Goal: Information Seeking & Learning: Find specific fact

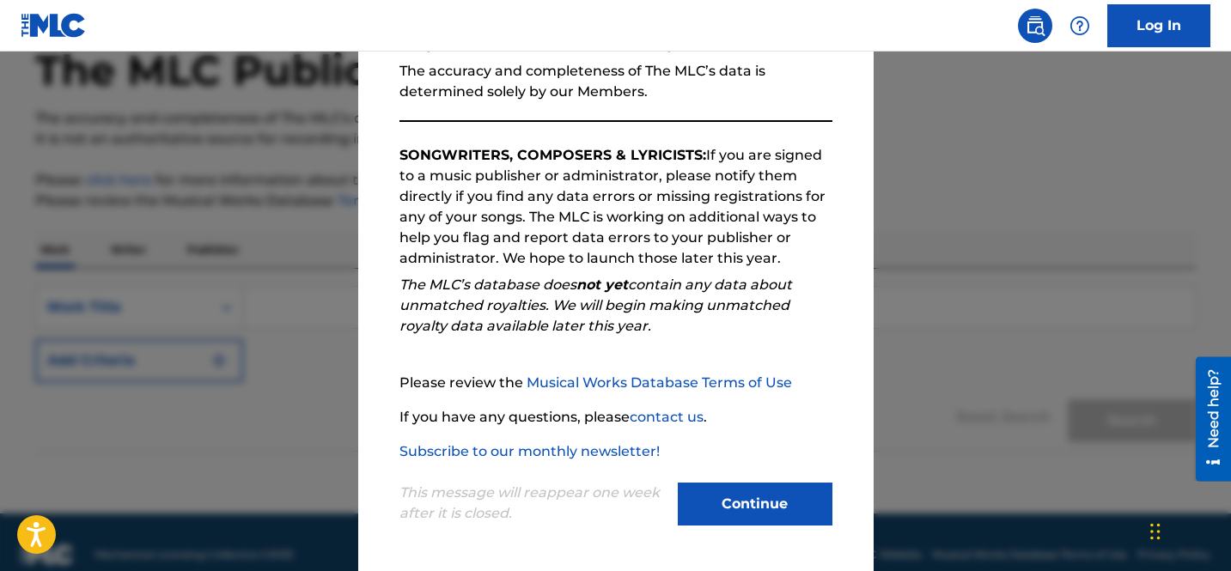
click at [728, 509] on button "Continue" at bounding box center [755, 504] width 155 height 43
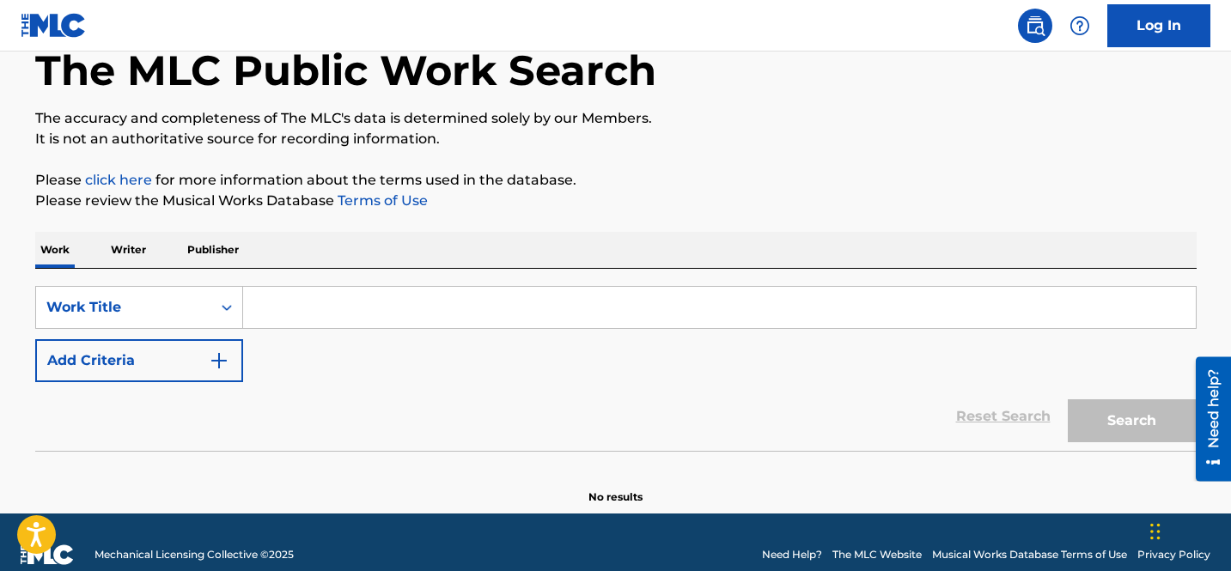
click at [275, 312] on input "Search Form" at bounding box center [719, 307] width 953 height 41
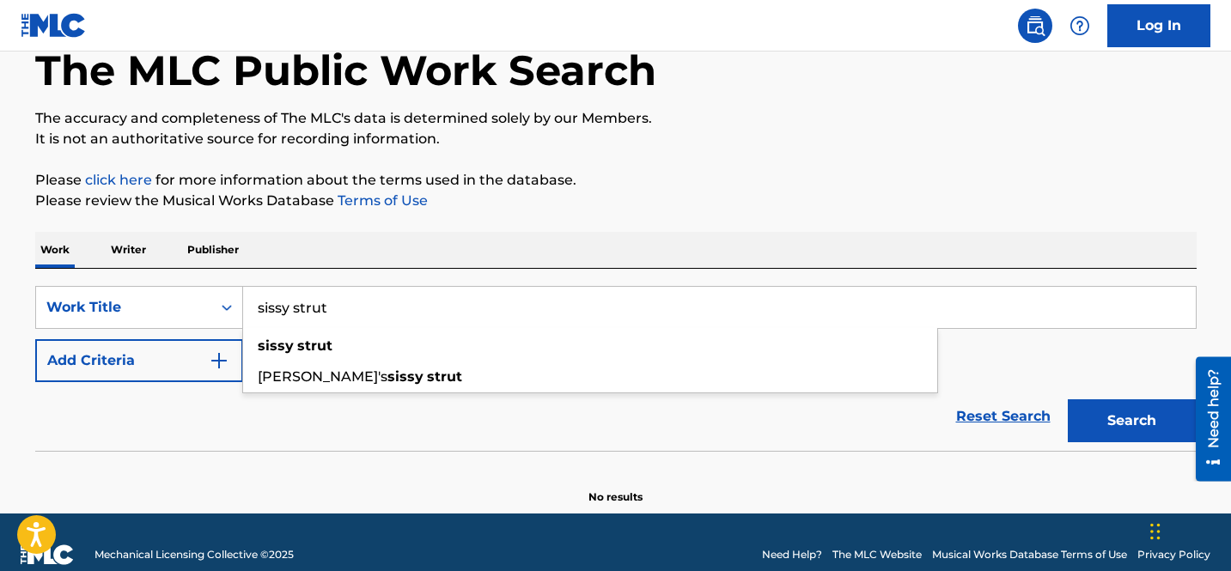
click at [263, 305] on input "sissy strut" at bounding box center [719, 307] width 953 height 41
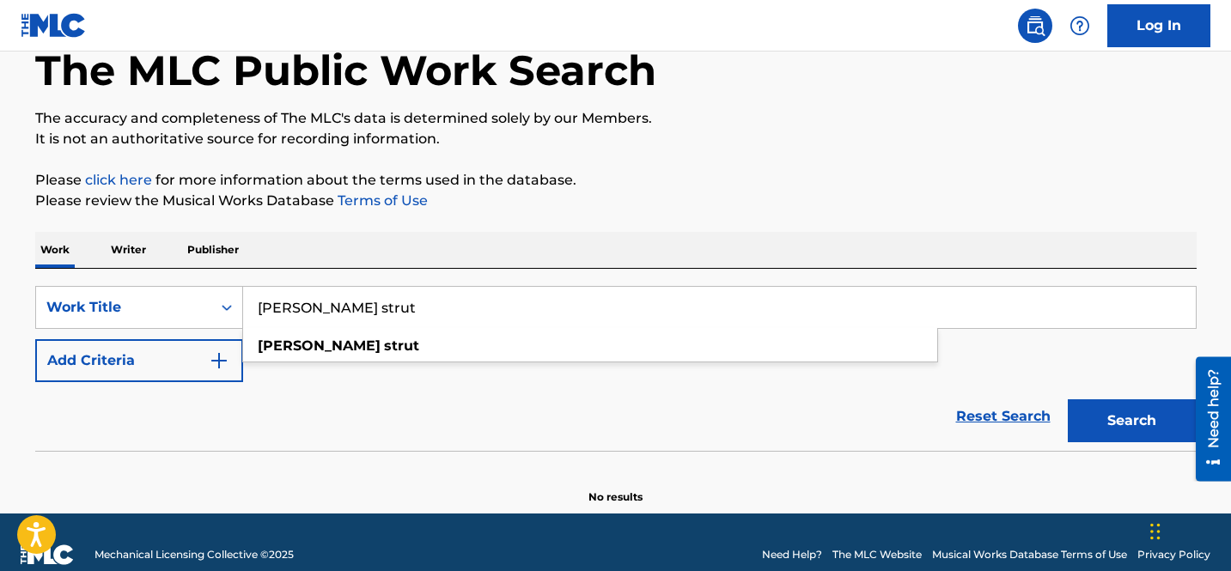
type input "[PERSON_NAME] strut"
click at [1068, 400] on button "Search" at bounding box center [1132, 421] width 129 height 43
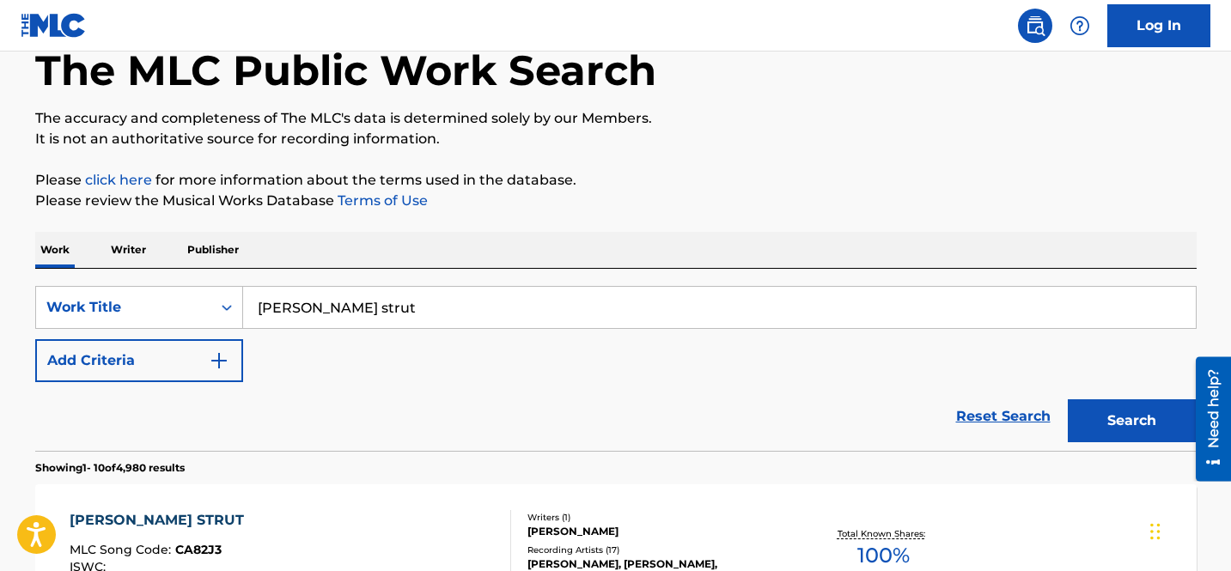
scroll to position [254, 0]
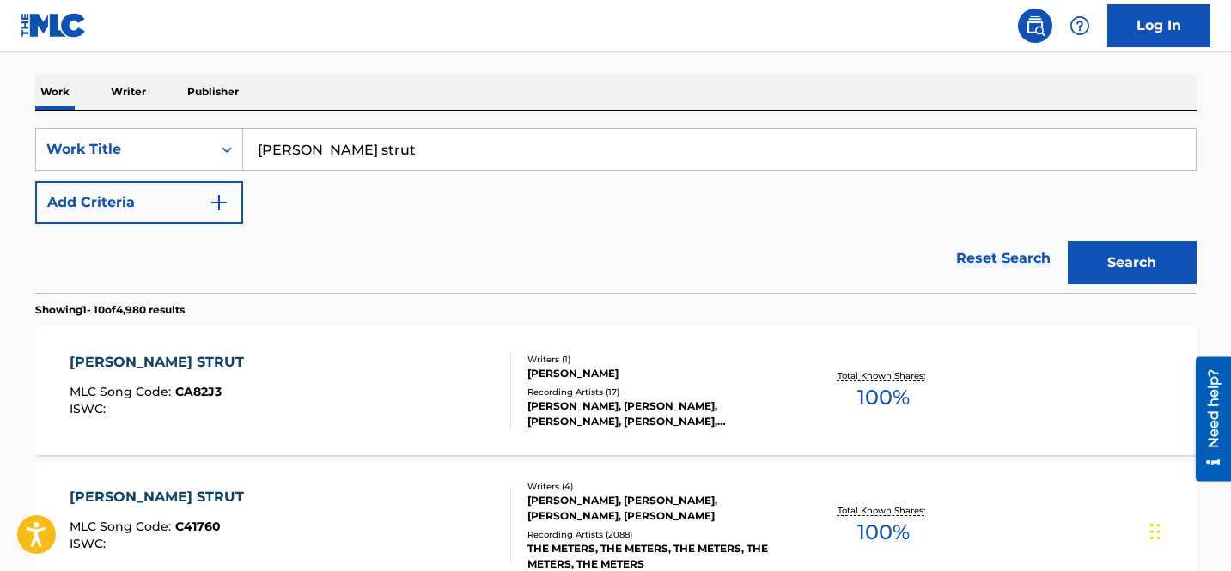
click at [1054, 353] on div "[PERSON_NAME] STRUT MLC Song Code : CA82J3 ISWC : Writers ( 1 ) [PERSON_NAME] R…" at bounding box center [616, 390] width 1162 height 129
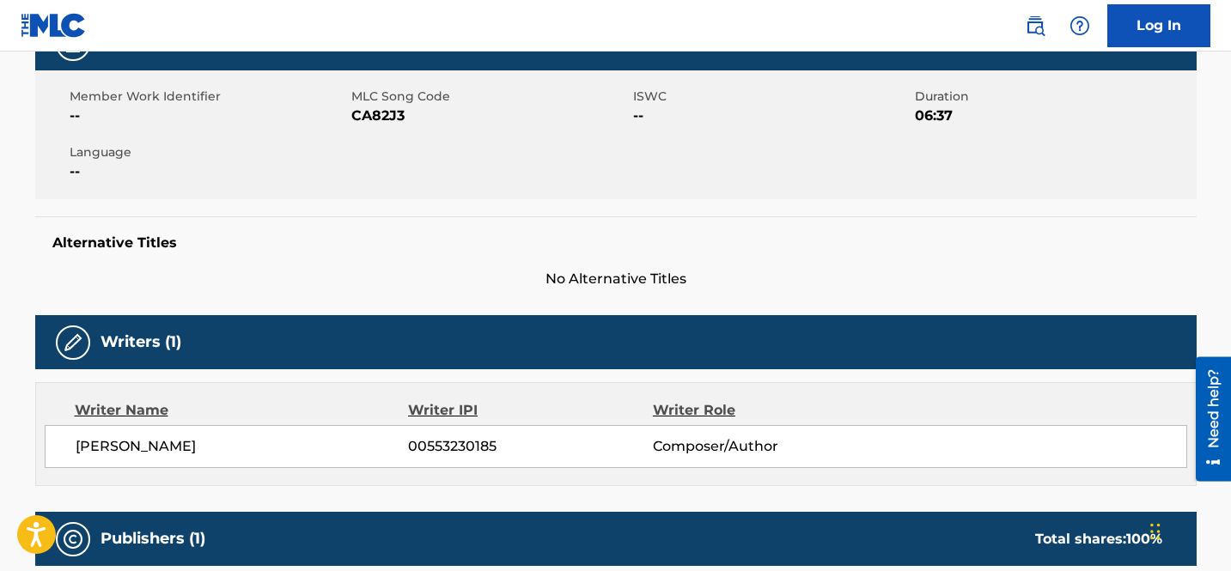
scroll to position [259, 0]
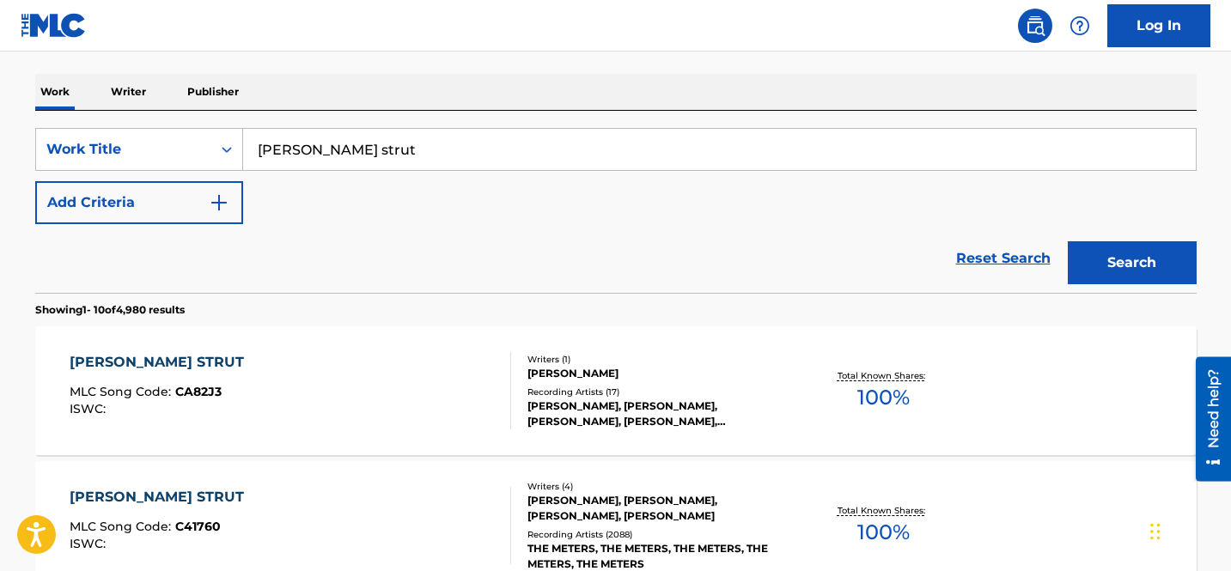
scroll to position [424, 0]
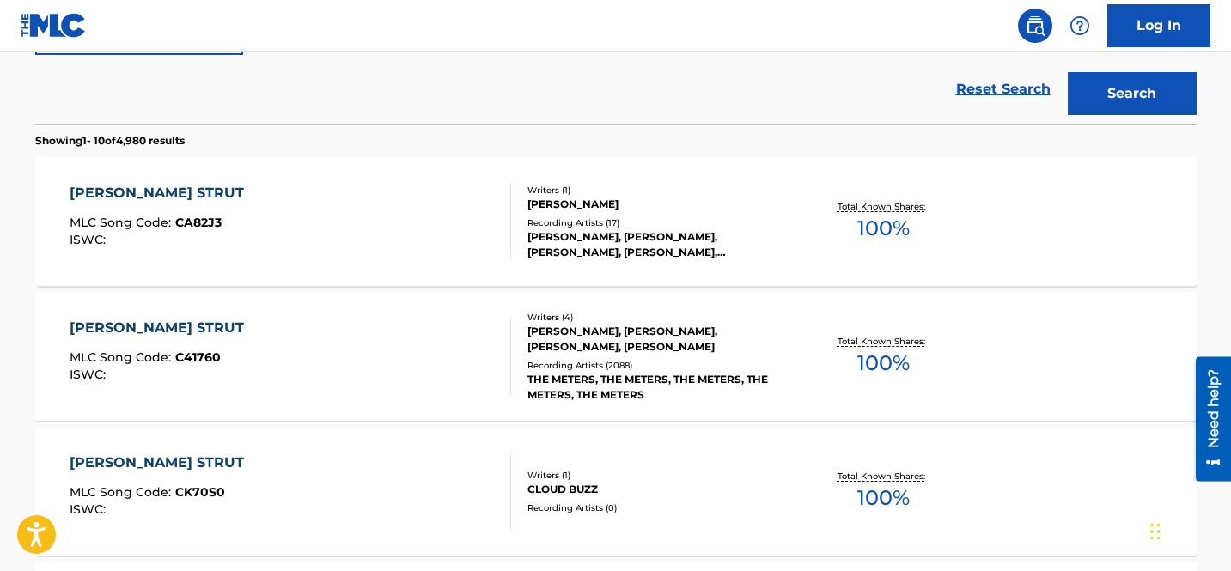
click at [985, 318] on div "[PERSON_NAME] STRUT MLC Song Code : C41760 ISWC : Writers ( 4 ) [PERSON_NAME], …" at bounding box center [616, 356] width 1162 height 129
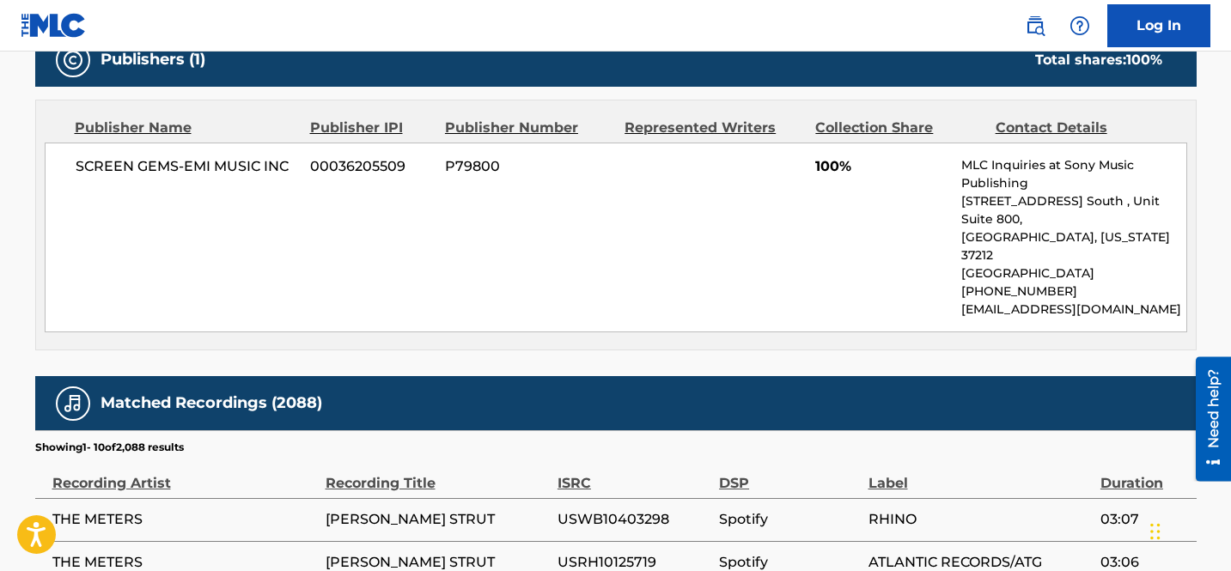
scroll to position [895, 0]
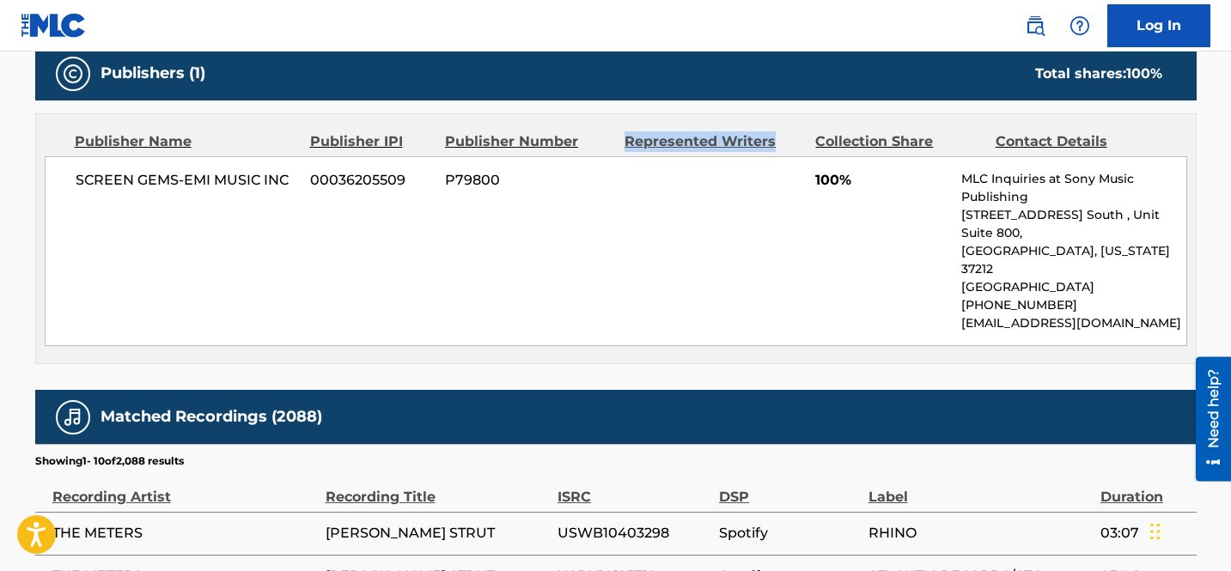
drag, startPoint x: 622, startPoint y: 140, endPoint x: 785, endPoint y: 143, distance: 163.3
click at [785, 143] on div "Publisher Name Publisher IPI Publisher Number Represented Writers Collection Sh…" at bounding box center [616, 141] width 1143 height 21
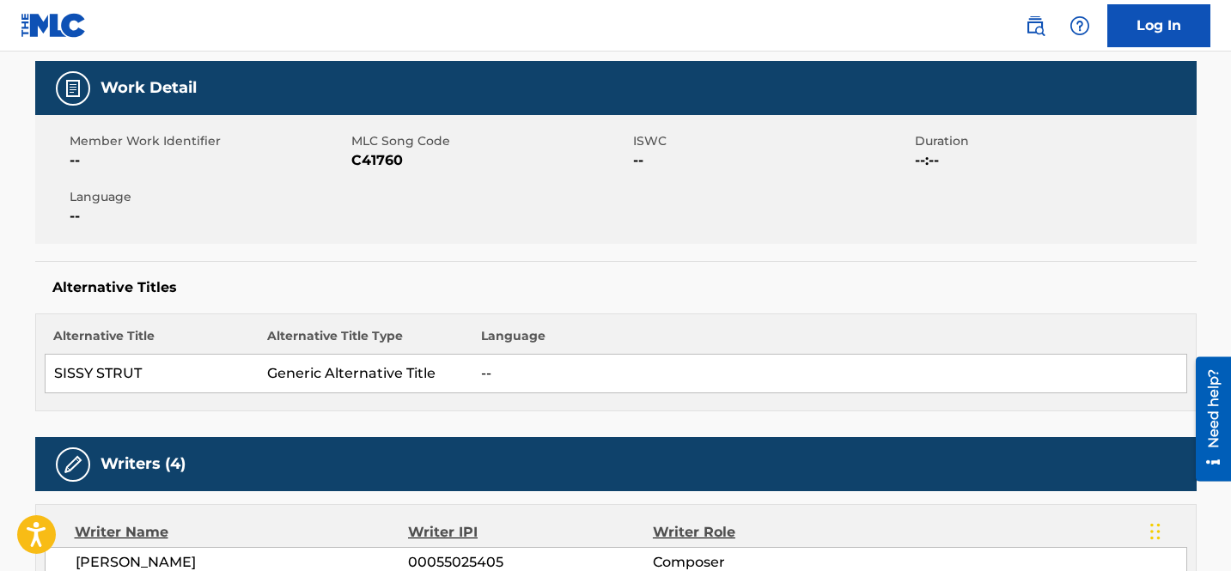
scroll to position [0, 0]
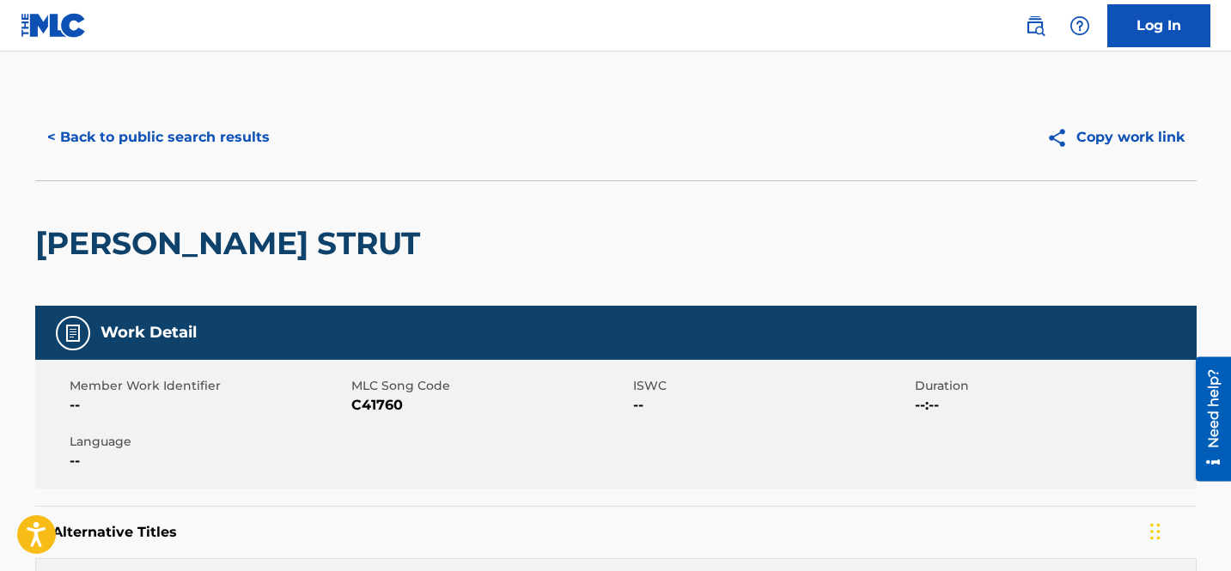
click at [59, 138] on button "< Back to public search results" at bounding box center [158, 137] width 247 height 43
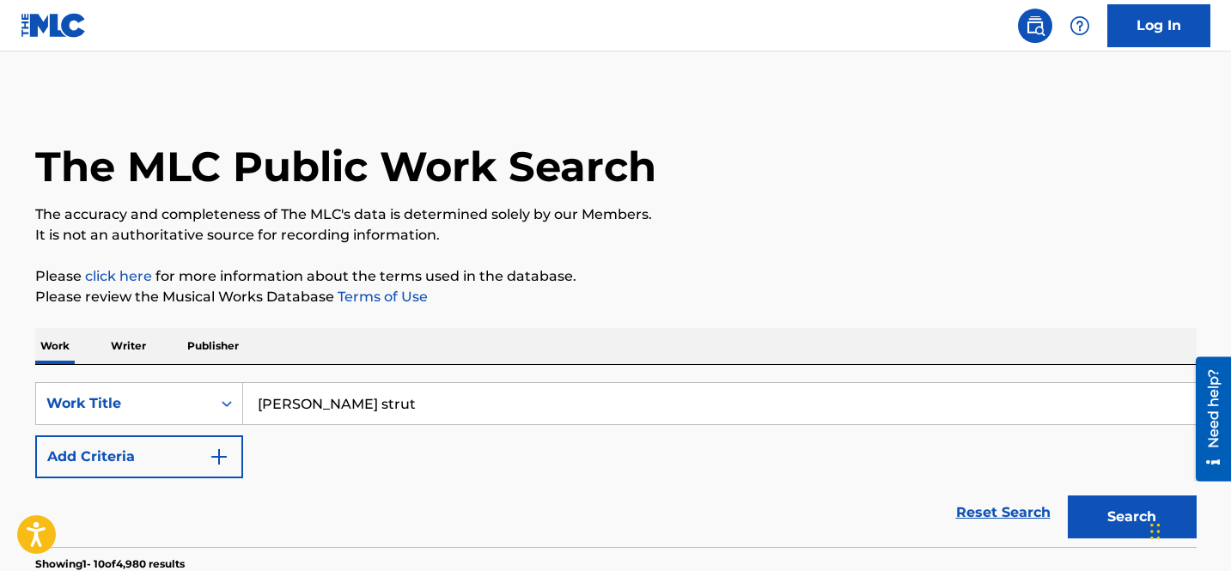
click at [312, 409] on input "[PERSON_NAME] strut" at bounding box center [719, 403] width 953 height 41
drag, startPoint x: 315, startPoint y: 397, endPoint x: 163, endPoint y: 381, distance: 153.0
click at [165, 381] on div "SearchWithCriteriaee0e2d61-5e3f-4bc6-b26f-9aba4652226f Work Title [PERSON_NAME]…" at bounding box center [616, 456] width 1162 height 182
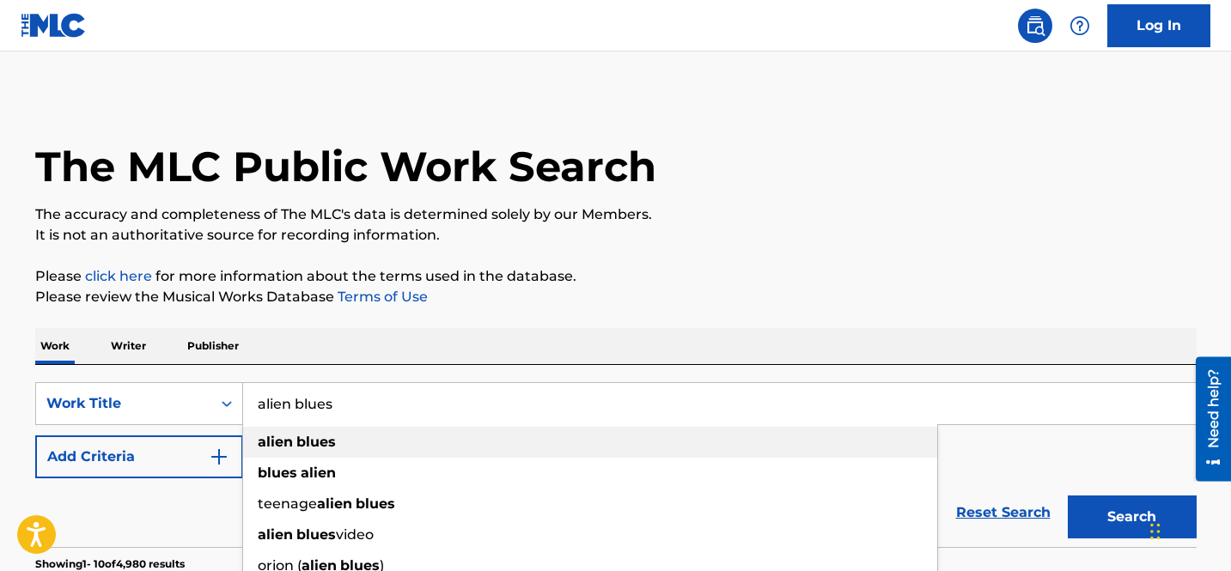
type input "alien blues"
click at [281, 430] on div "alien blues" at bounding box center [590, 442] width 694 height 31
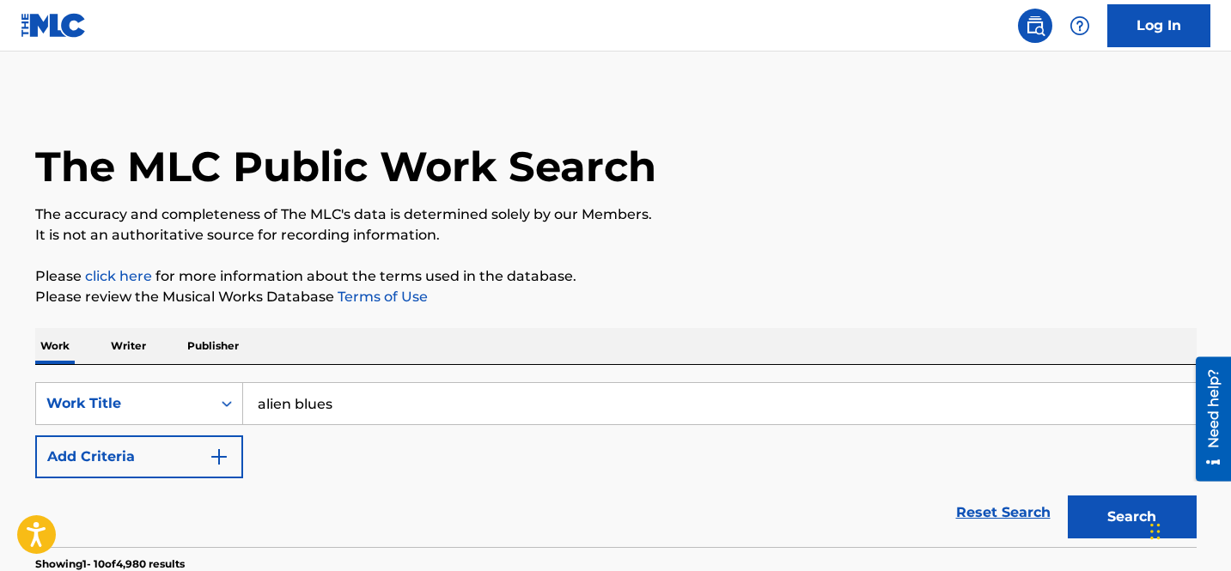
click at [356, 406] on input "alien blues" at bounding box center [719, 403] width 953 height 41
click at [1068, 496] on button "Search" at bounding box center [1132, 517] width 129 height 43
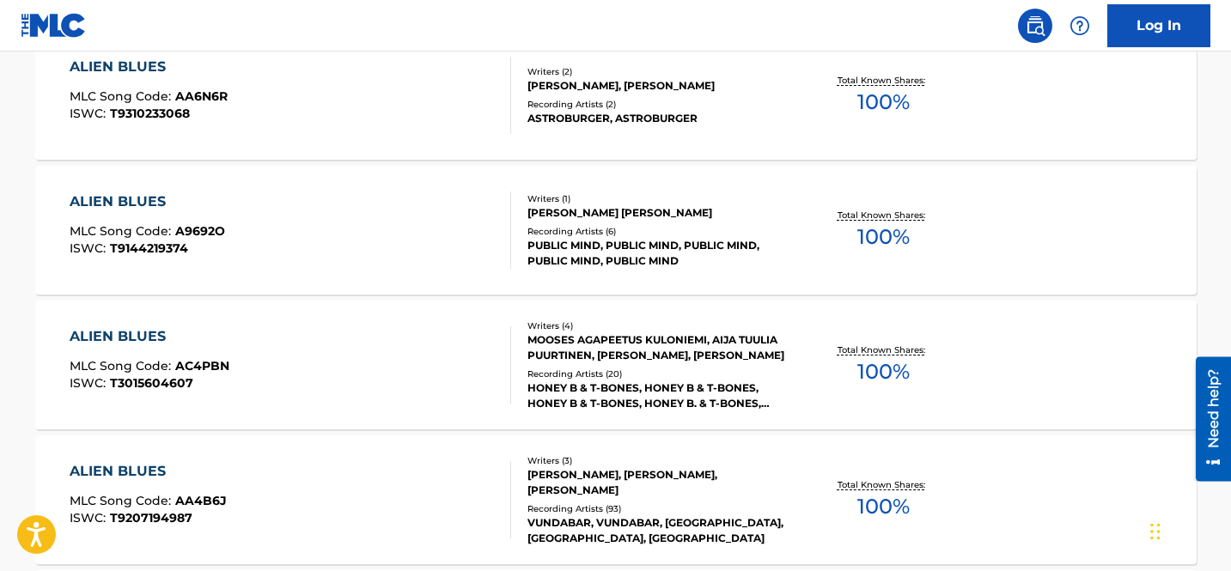
scroll to position [1370, 0]
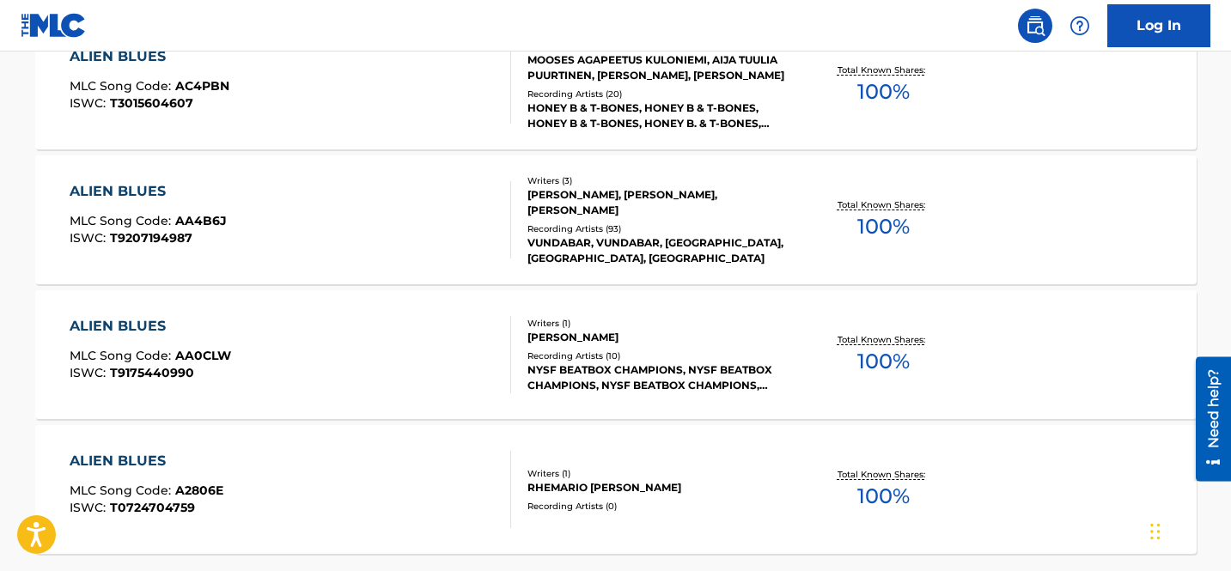
click at [1035, 213] on div "ALIEN BLUES MLC Song Code : AA4B6J ISWC : T9207194987 Writers ( 3 ) [PERSON_NAM…" at bounding box center [616, 220] width 1162 height 129
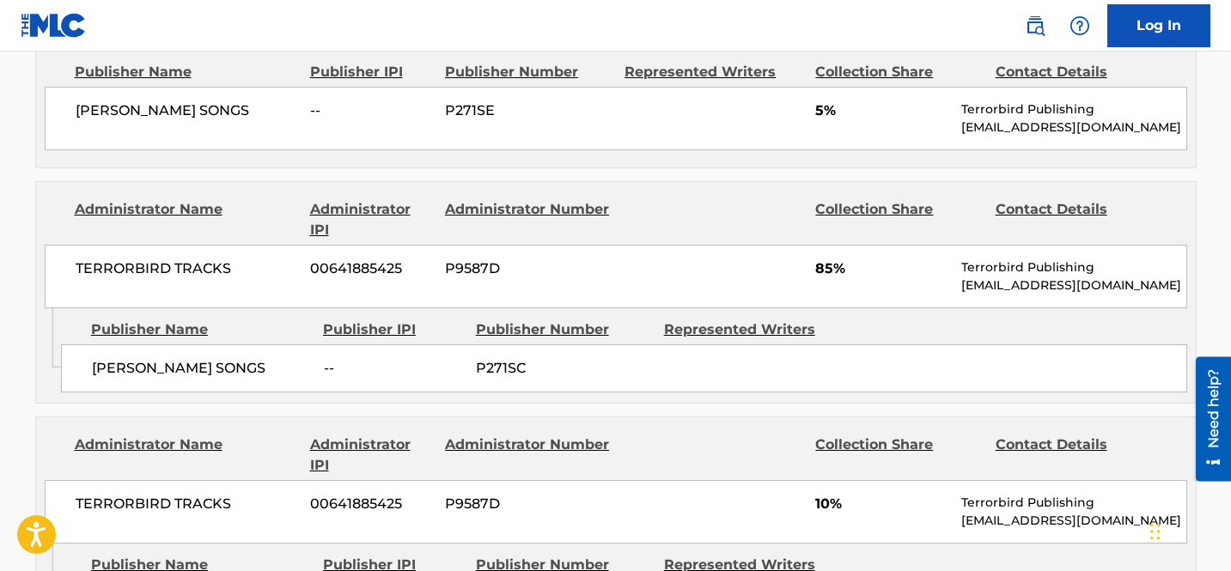
scroll to position [857, 0]
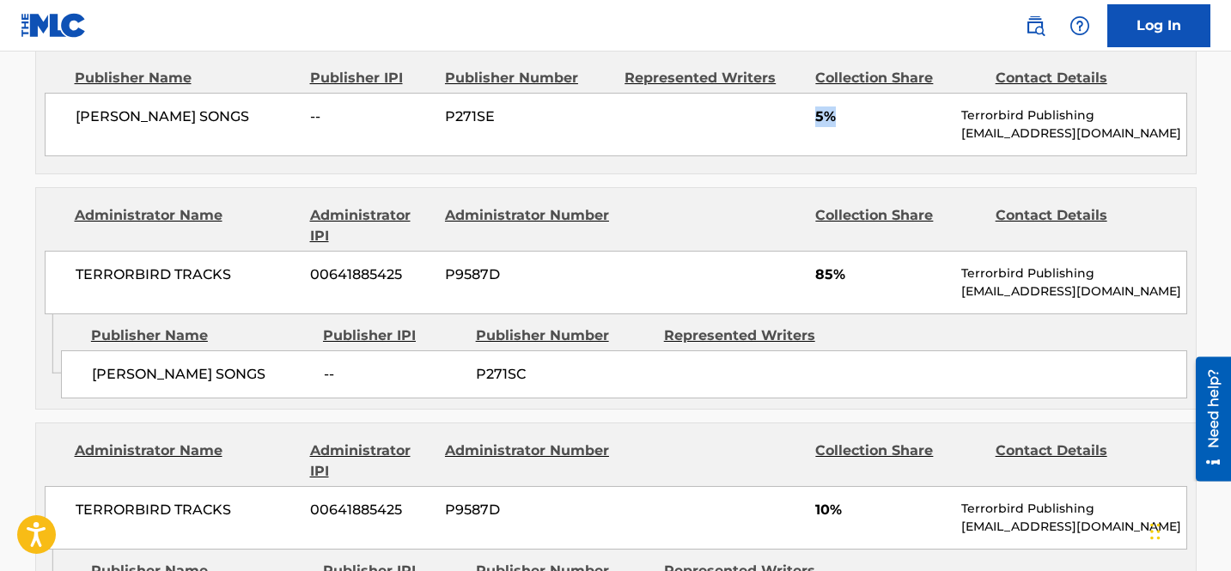
drag, startPoint x: 831, startPoint y: 113, endPoint x: 800, endPoint y: 113, distance: 30.9
click at [800, 113] on div "[PERSON_NAME] SONGS -- P271SE 5% Terrorbird Publishing [EMAIL_ADDRESS][DOMAIN_N…" at bounding box center [616, 125] width 1143 height 64
click at [747, 136] on div "[PERSON_NAME] SONGS -- P271SE 5% Terrorbird Publishing [EMAIL_ADDRESS][DOMAIN_N…" at bounding box center [616, 125] width 1143 height 64
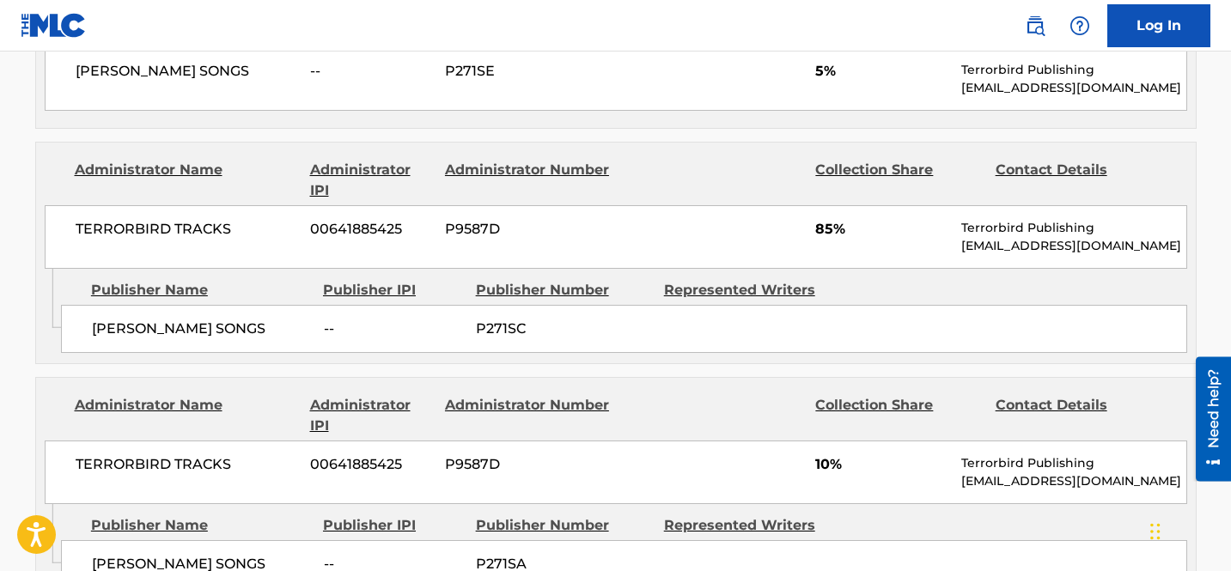
scroll to position [919, 0]
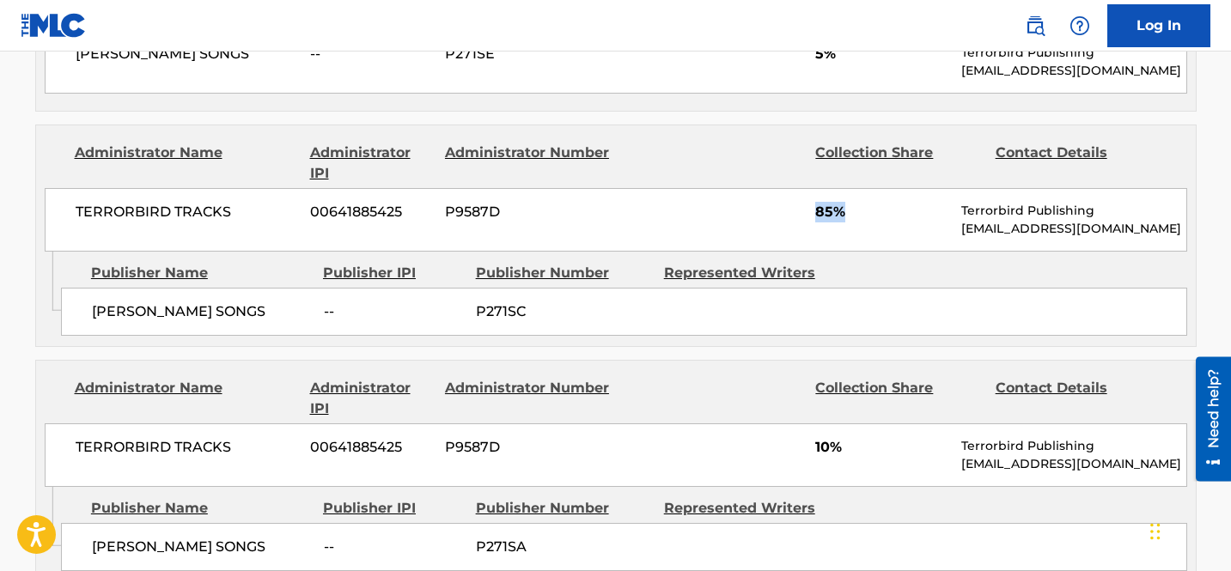
drag, startPoint x: 858, startPoint y: 207, endPoint x: 800, endPoint y: 207, distance: 58.4
click at [800, 207] on div "TERRORBIRD TRACKS 00641885425 P9587D 85% Terrorbird Publishing [EMAIL_ADDRESS][…" at bounding box center [616, 220] width 1143 height 64
drag, startPoint x: 277, startPoint y: 309, endPoint x: 64, endPoint y: 311, distance: 213.1
click at [64, 311] on div "[PERSON_NAME] SONGS -- P271SC" at bounding box center [624, 312] width 1126 height 48
drag, startPoint x: 846, startPoint y: 443, endPoint x: 762, endPoint y: 438, distance: 84.4
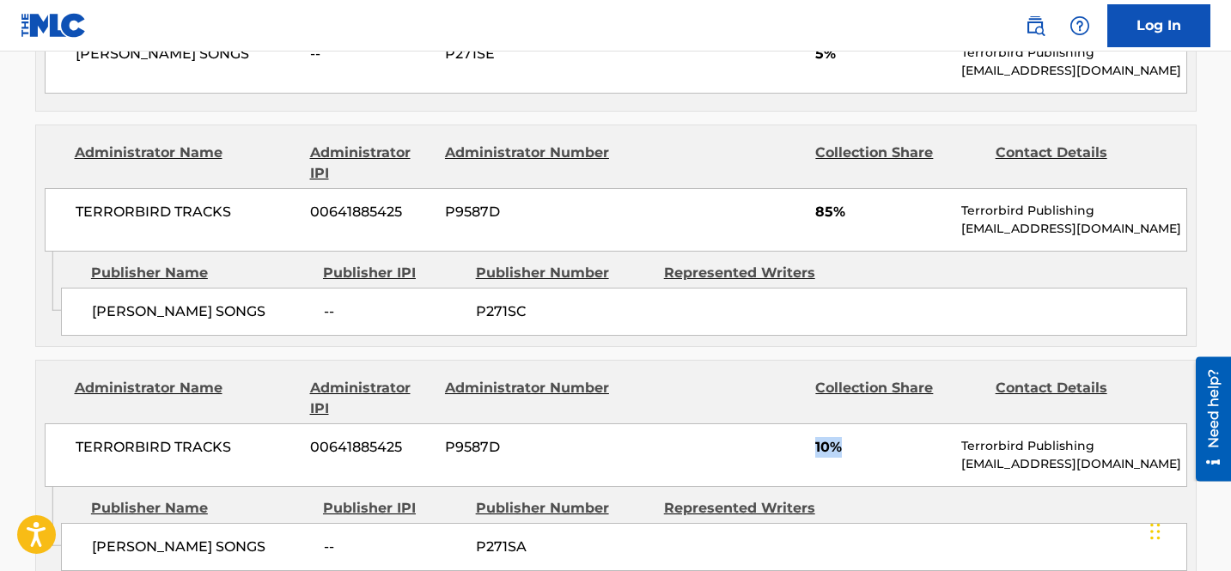
click at [762, 438] on div "TERRORBIRD TRACKS 00641885425 P9587D 10% Terrorbird Publishing [EMAIL_ADDRESS][…" at bounding box center [616, 456] width 1143 height 64
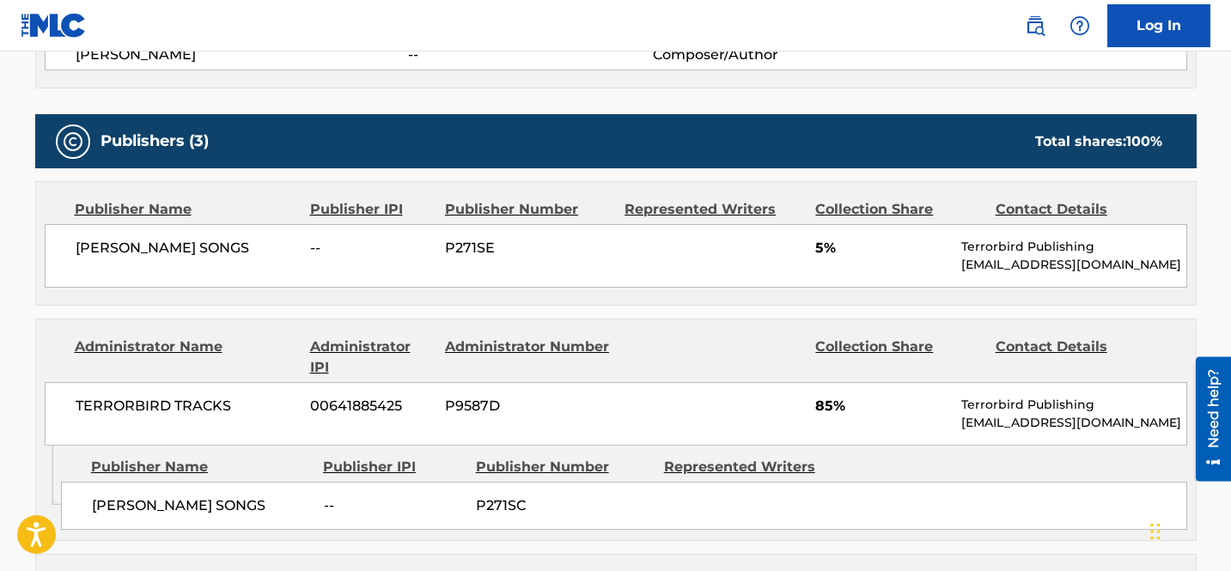
scroll to position [726, 0]
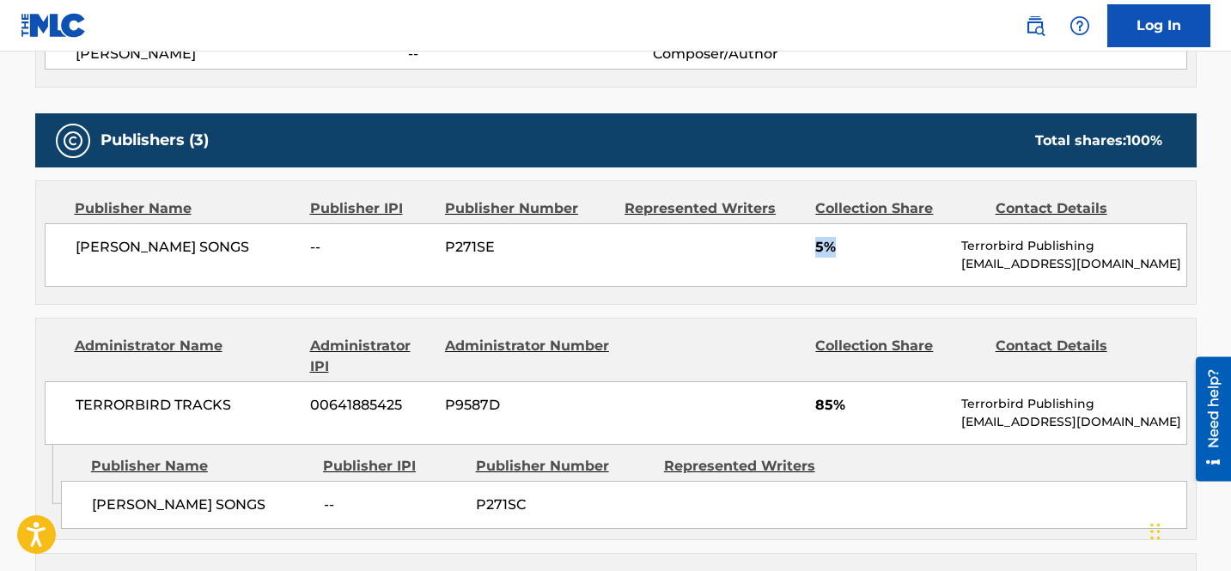
drag, startPoint x: 854, startPoint y: 246, endPoint x: 772, endPoint y: 242, distance: 81.7
click at [772, 242] on div "[PERSON_NAME] SONGS -- P271SE 5% Terrorbird Publishing [EMAIL_ADDRESS][DOMAIN_N…" at bounding box center [616, 255] width 1143 height 64
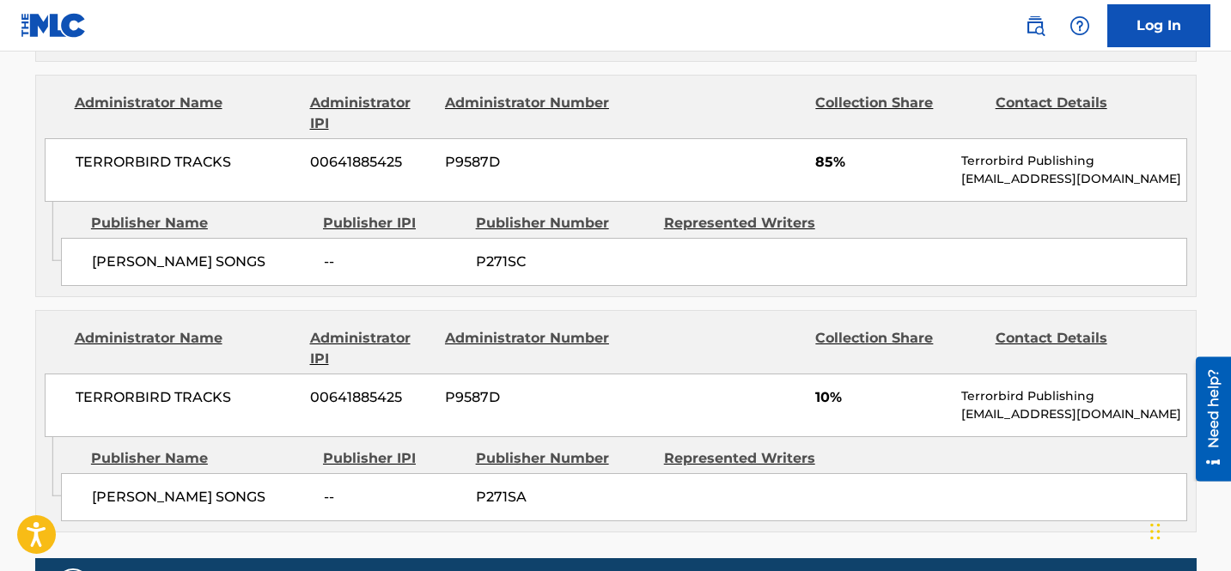
scroll to position [0, 0]
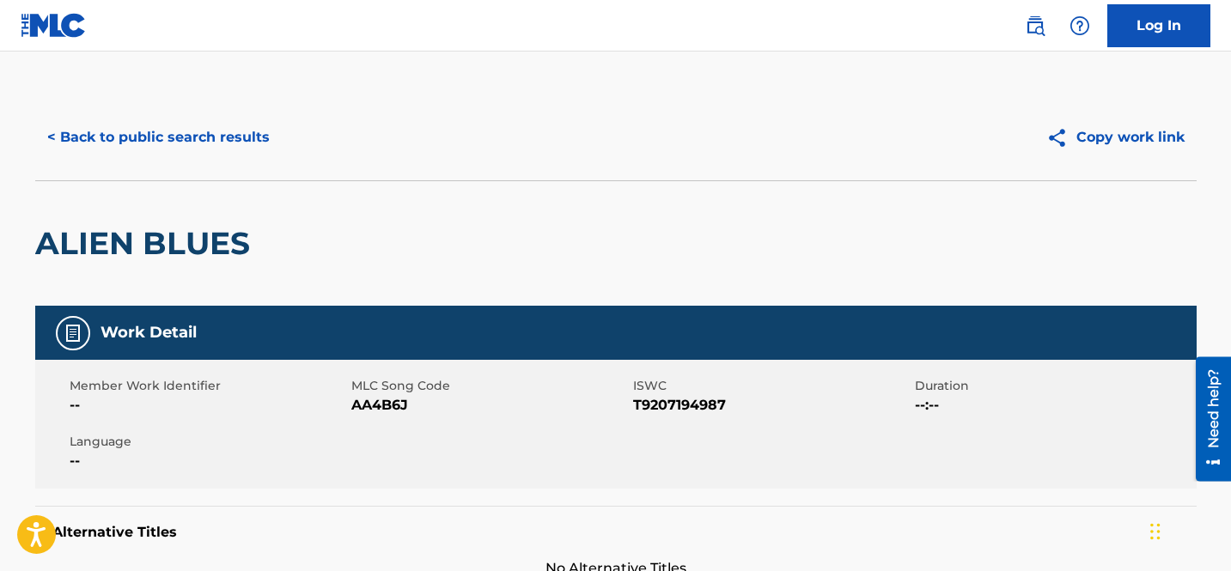
click at [217, 130] on button "< Back to public search results" at bounding box center [158, 137] width 247 height 43
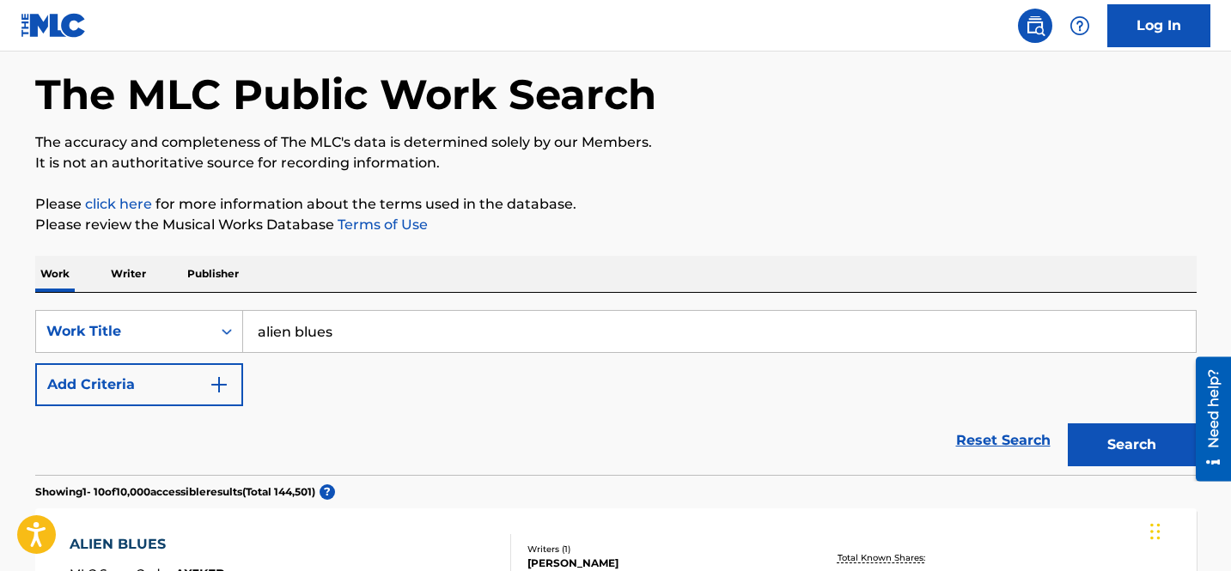
scroll to position [86, 0]
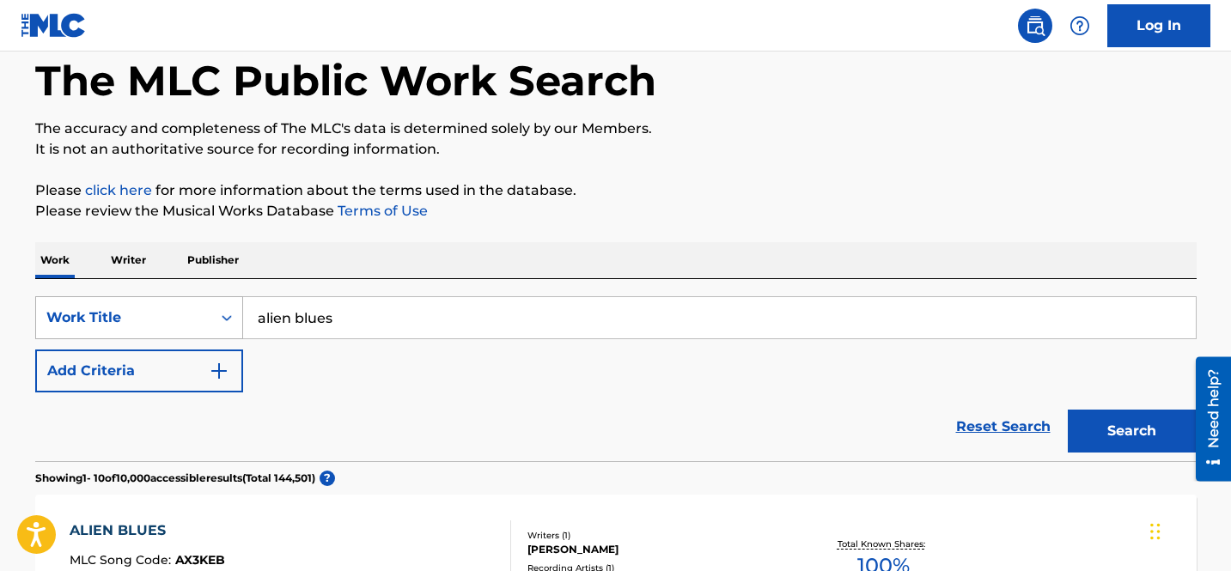
drag, startPoint x: 266, startPoint y: 308, endPoint x: 144, endPoint y: 302, distance: 122.2
click at [144, 302] on div "SearchWithCriteriaee0e2d61-5e3f-4bc6-b26f-9aba4652226f Work Title alien blues" at bounding box center [616, 317] width 1162 height 43
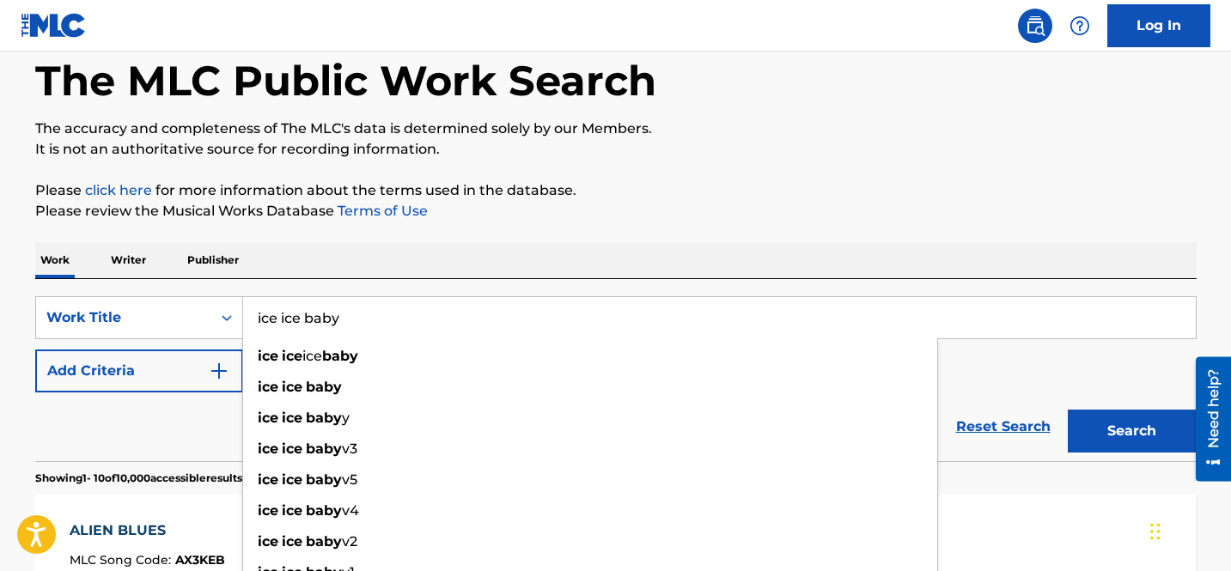
type input "ice ice baby"
click at [1068, 410] on button "Search" at bounding box center [1132, 431] width 129 height 43
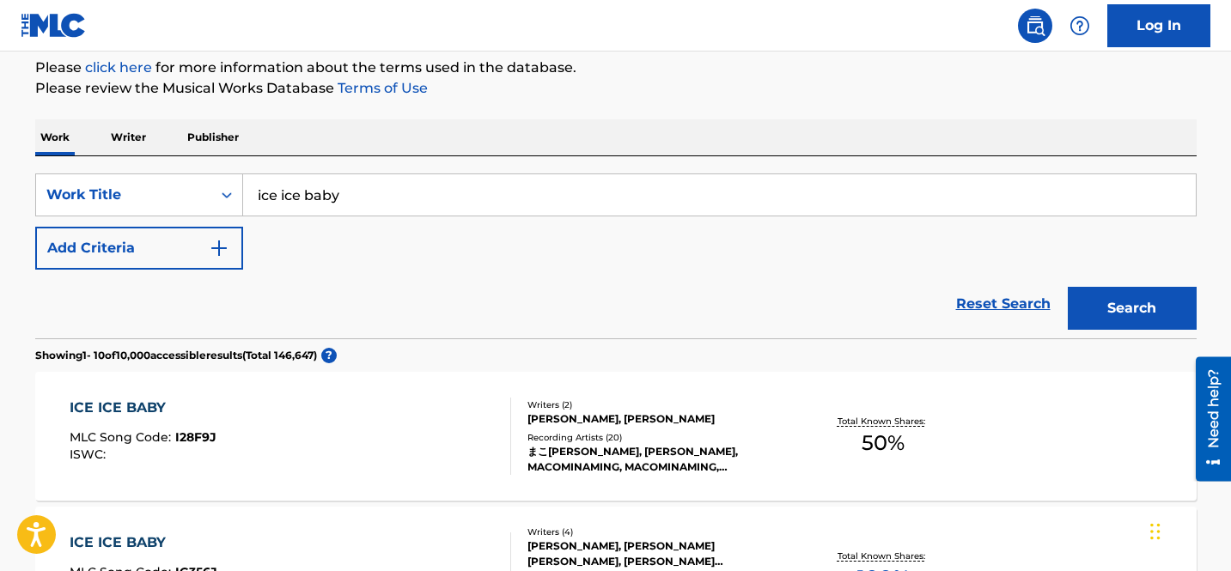
scroll to position [0, 0]
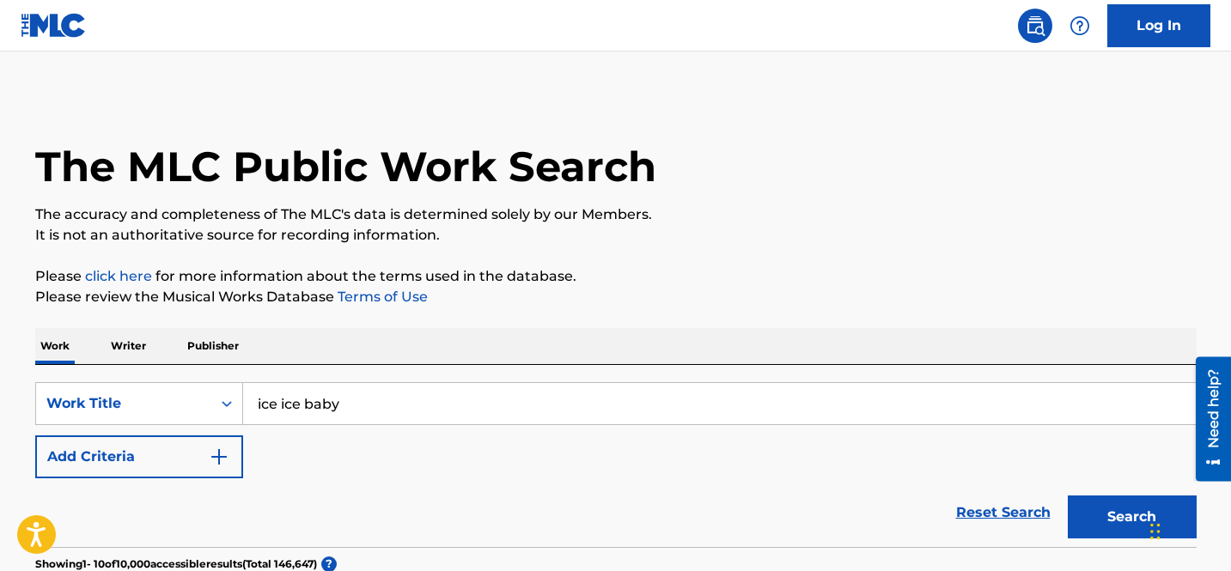
click at [219, 455] on img "Search Form" at bounding box center [219, 457] width 21 height 21
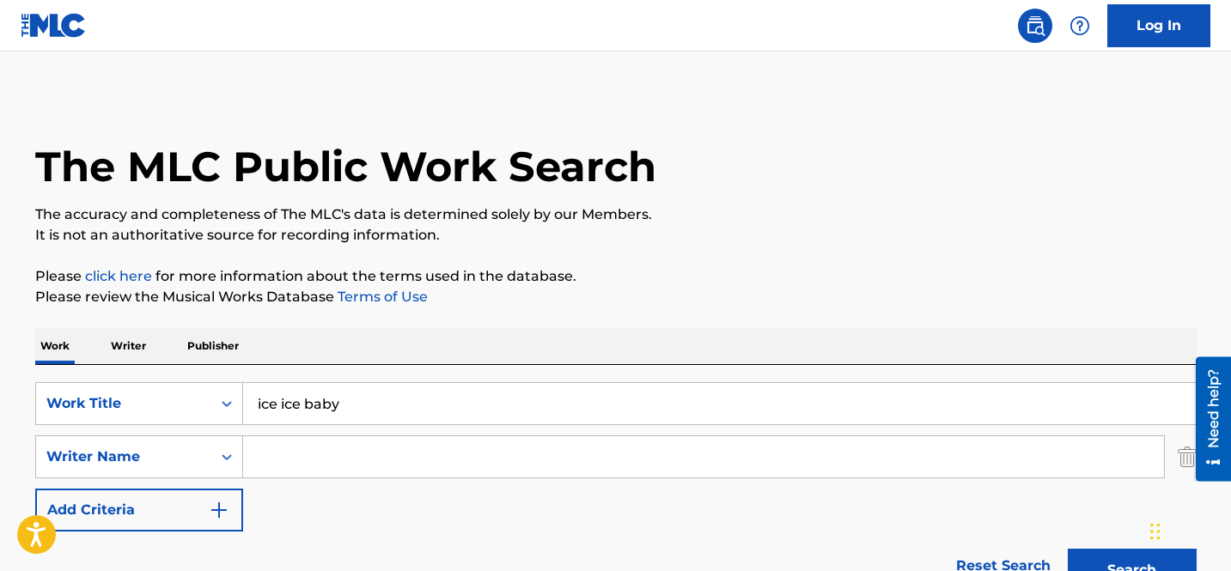
click at [314, 448] on input "Search Form" at bounding box center [703, 456] width 921 height 41
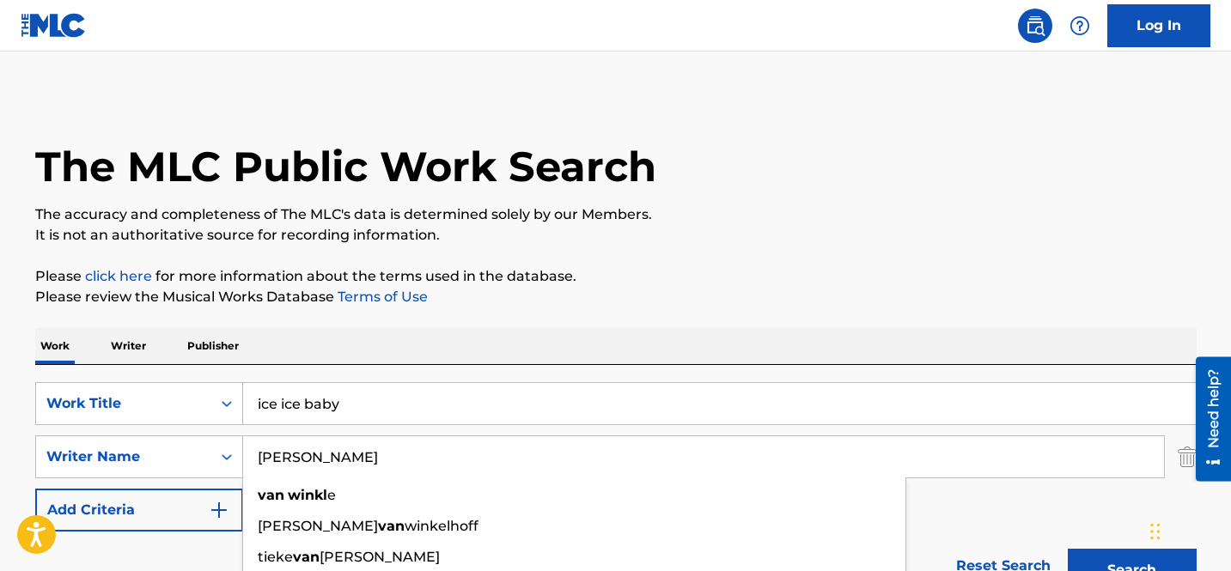
type input "[PERSON_NAME]"
click at [1068, 549] on button "Search" at bounding box center [1132, 570] width 129 height 43
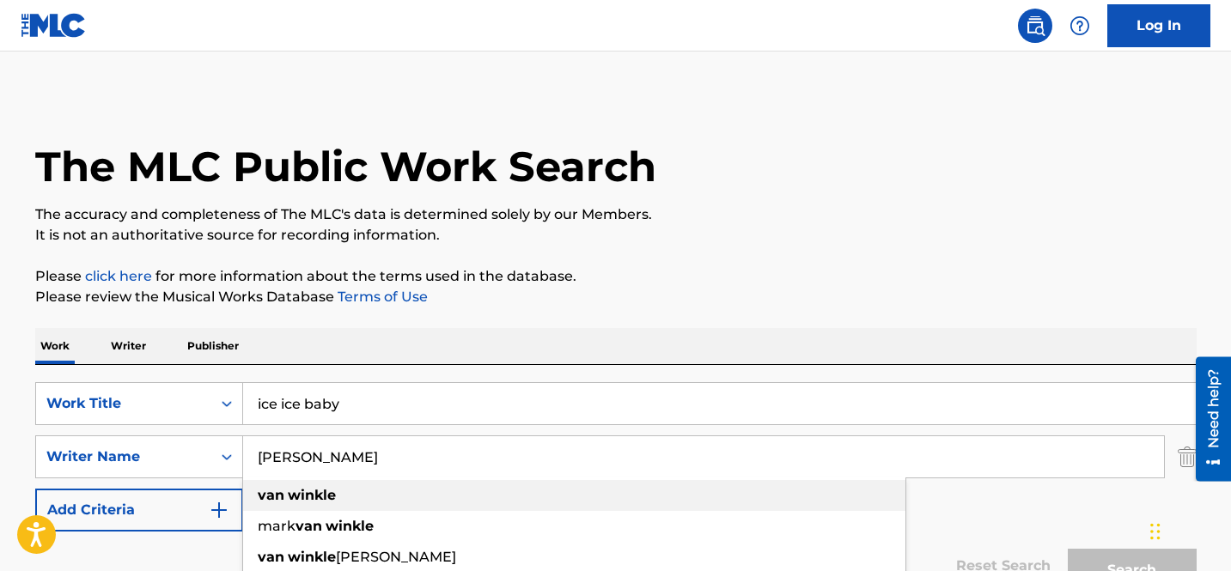
click at [310, 501] on strong "winkle" at bounding box center [312, 495] width 48 height 16
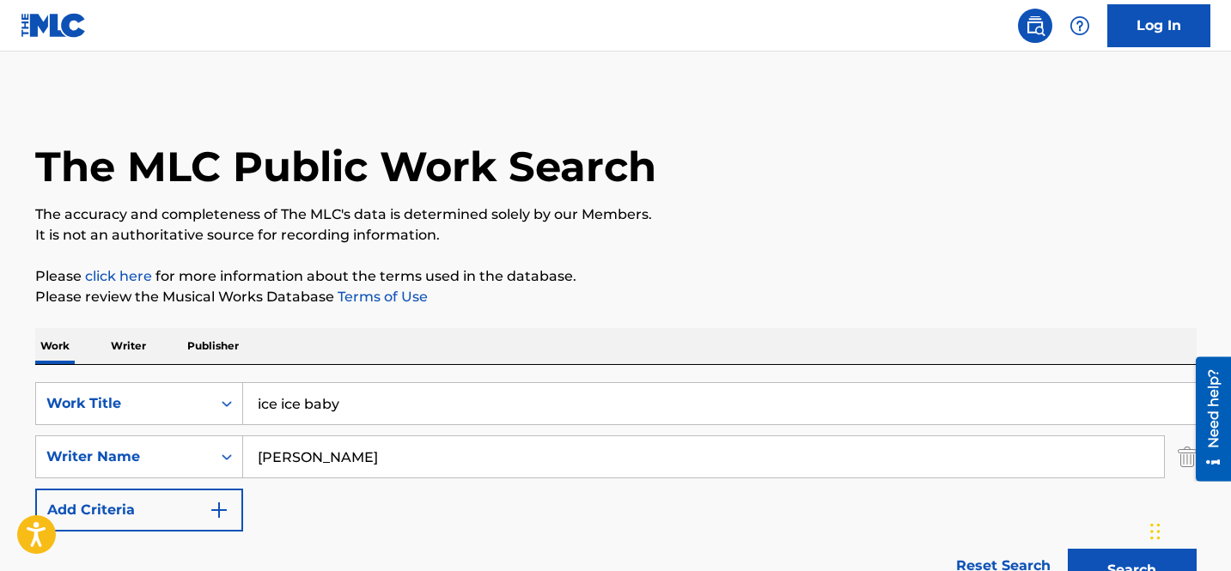
click at [1068, 549] on button "Search" at bounding box center [1132, 570] width 129 height 43
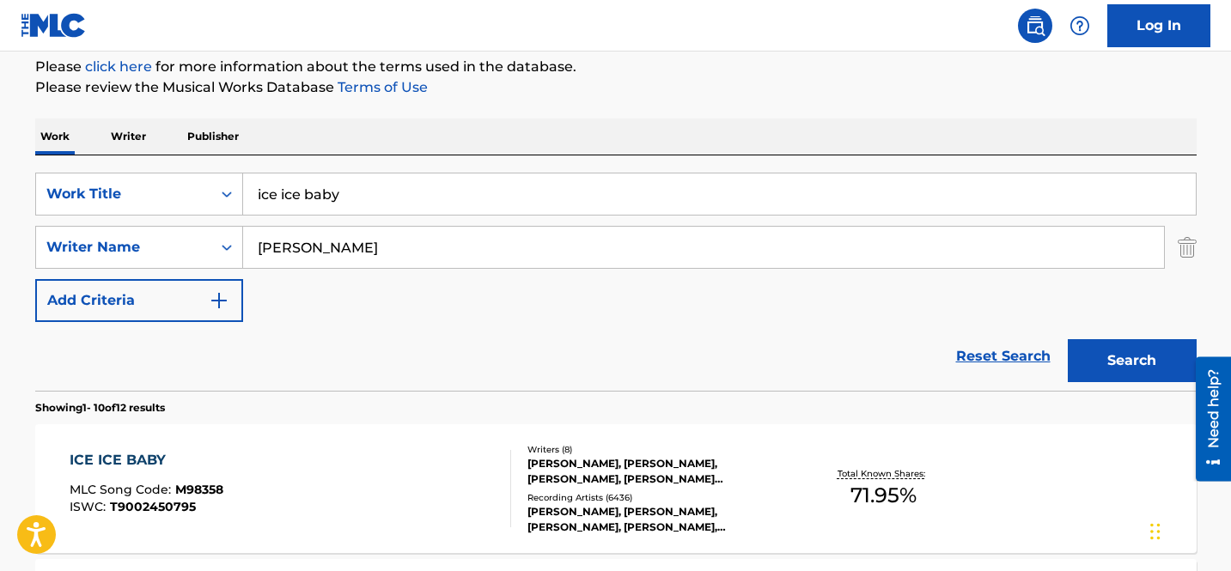
scroll to position [269, 0]
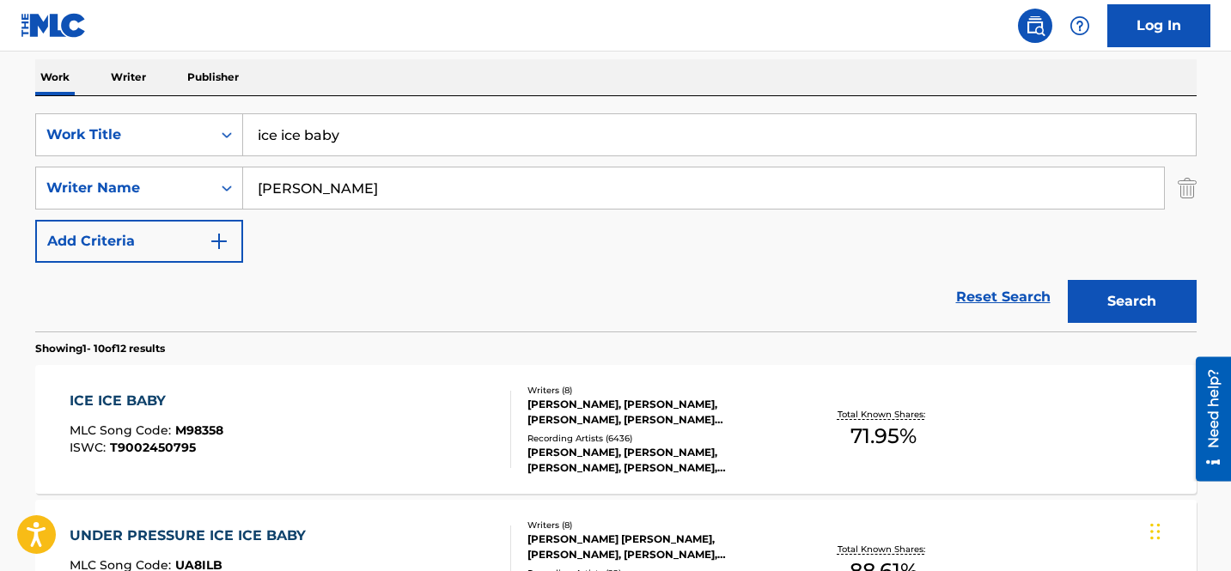
click at [723, 395] on div "Writers ( 8 )" at bounding box center [657, 390] width 259 height 13
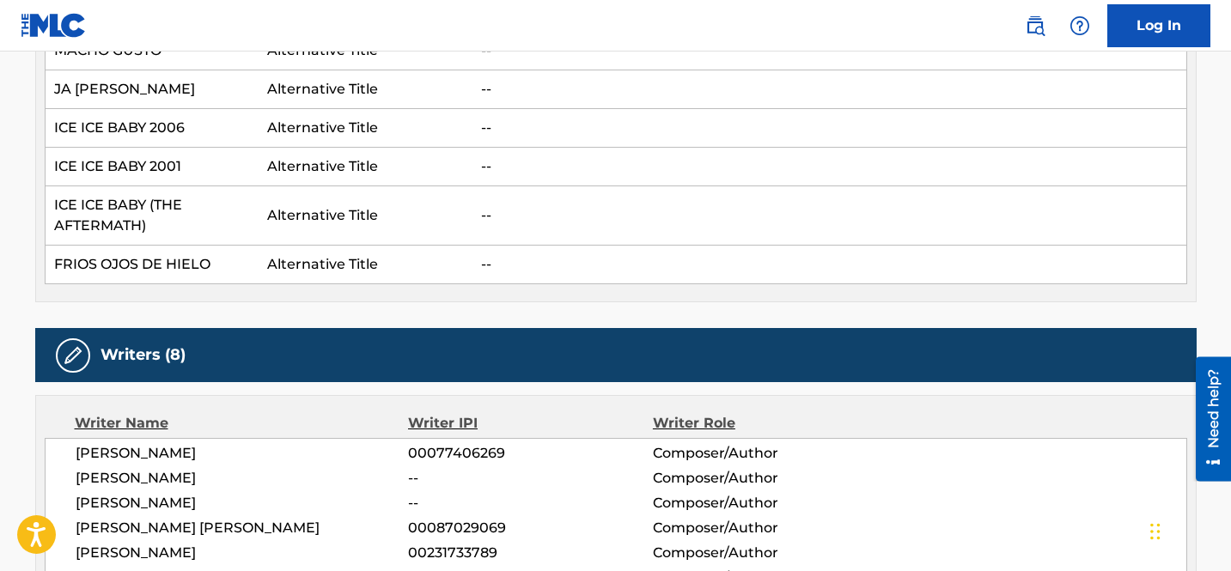
scroll to position [1264, 0]
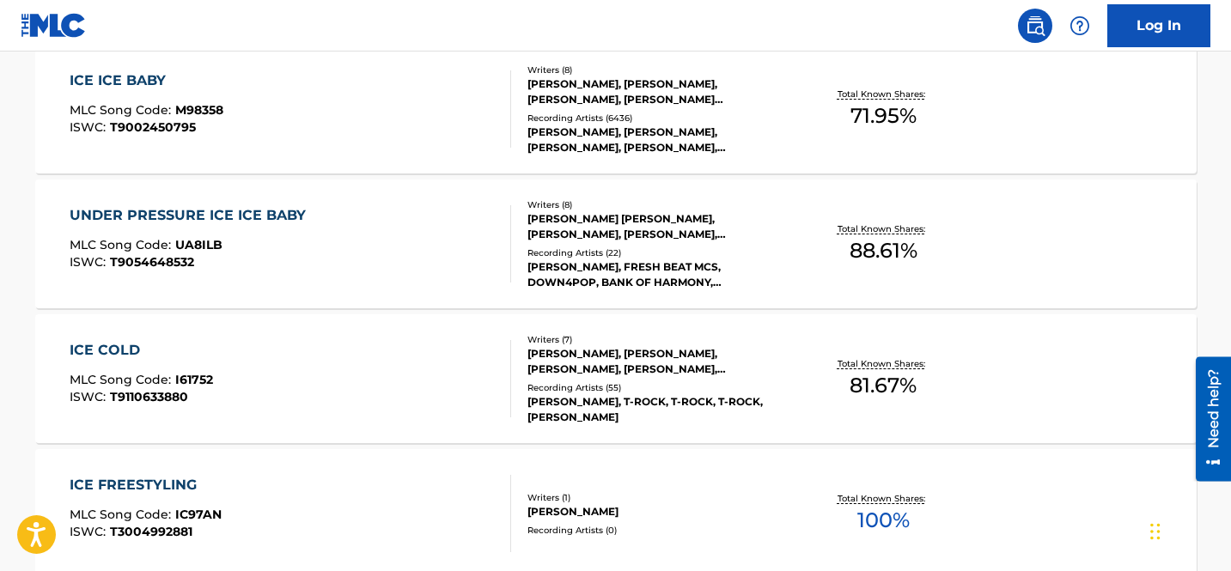
scroll to position [564, 0]
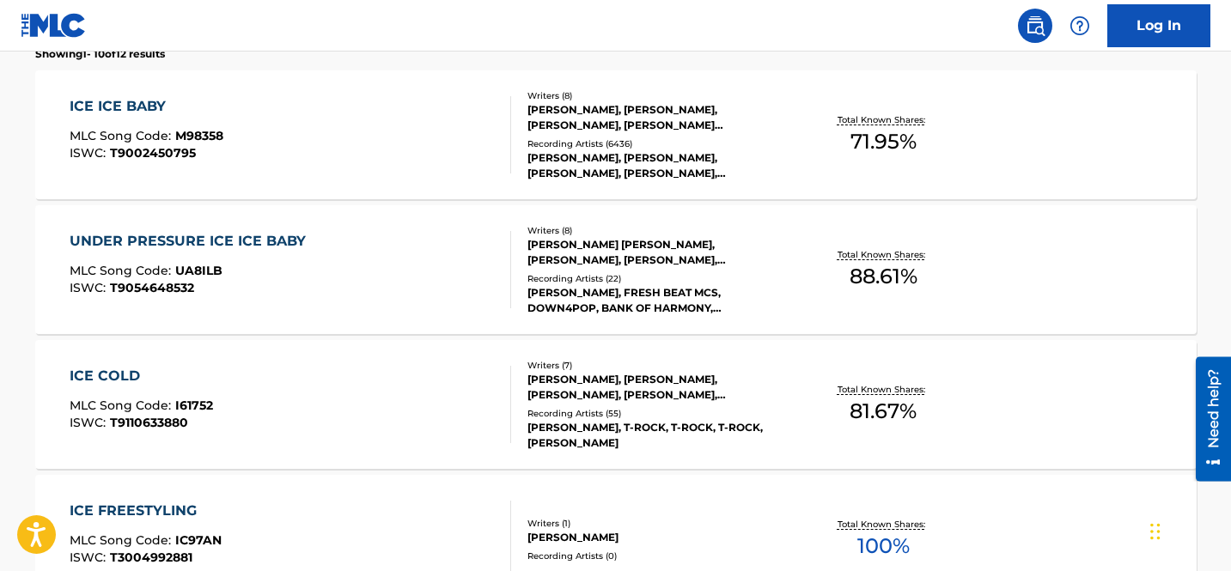
click at [802, 246] on div "Total Known Shares: 88.61 %" at bounding box center [883, 270] width 193 height 52
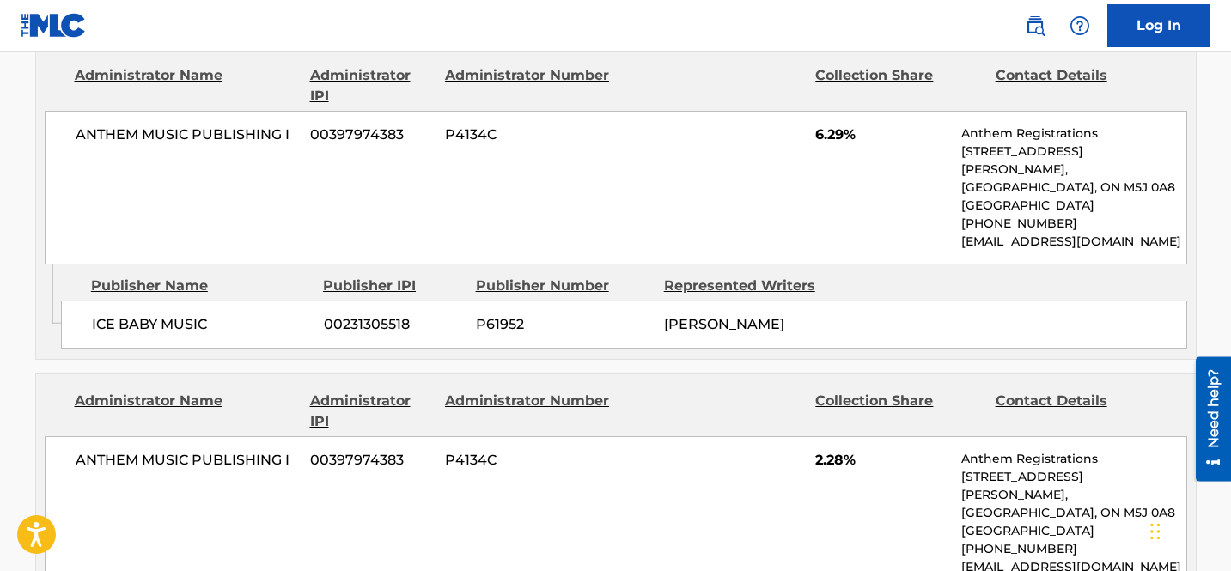
scroll to position [979, 0]
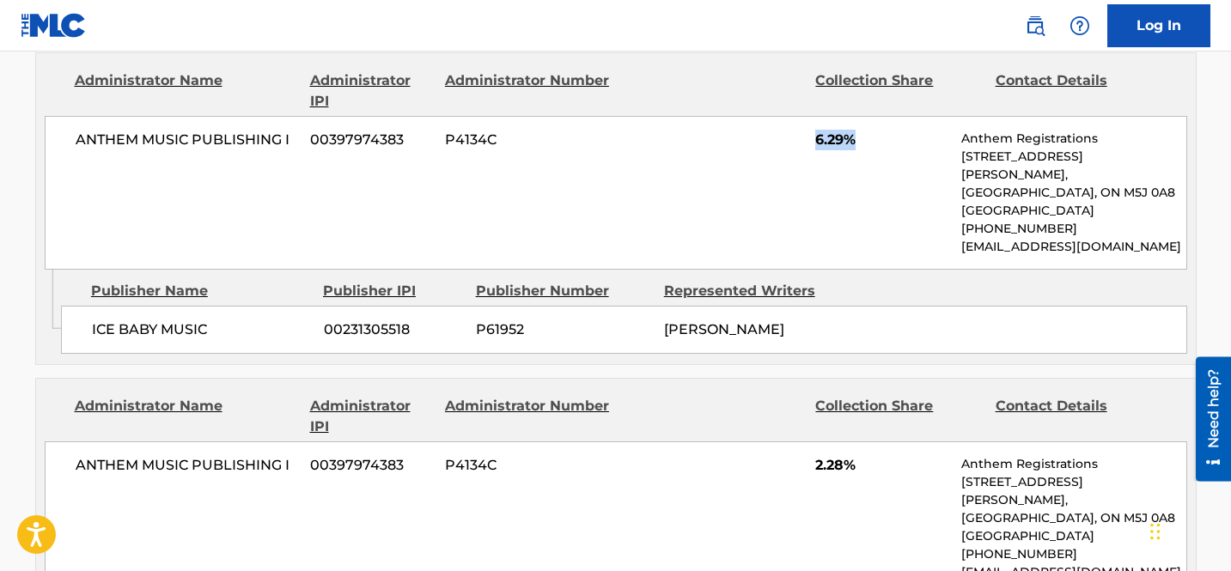
drag, startPoint x: 863, startPoint y: 136, endPoint x: 812, endPoint y: 137, distance: 51.6
click at [812, 137] on div "ANTHEM MUSIC PUBLISHING I 00397974383 P4134C 6.29% Anthem Registrations [STREET…" at bounding box center [616, 193] width 1143 height 154
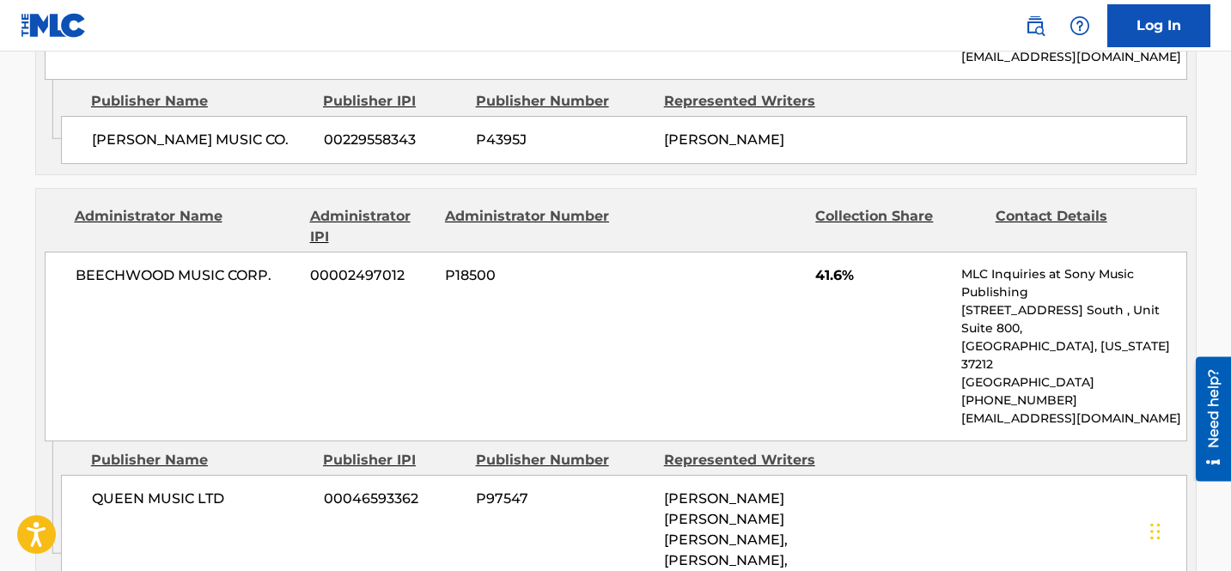
scroll to position [2607, 0]
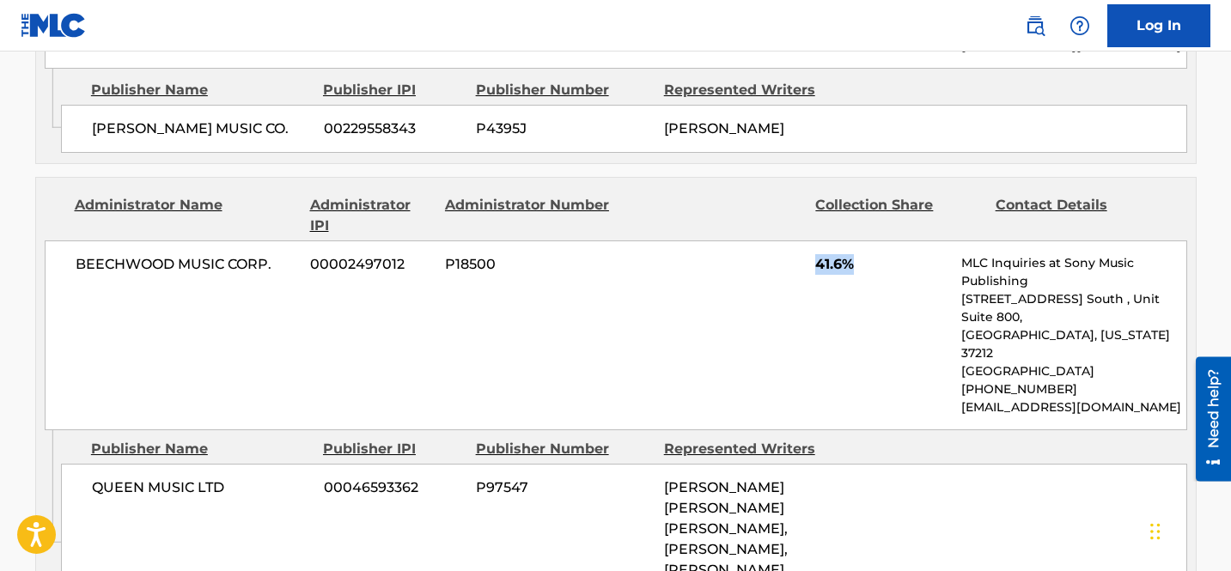
drag, startPoint x: 812, startPoint y: 178, endPoint x: 861, endPoint y: 180, distance: 49.0
click at [861, 241] on div "BEECHWOOD MUSIC CORP. 00002497012 P18500 41.6% MLC Inquiries at Sony Music Publ…" at bounding box center [616, 336] width 1143 height 190
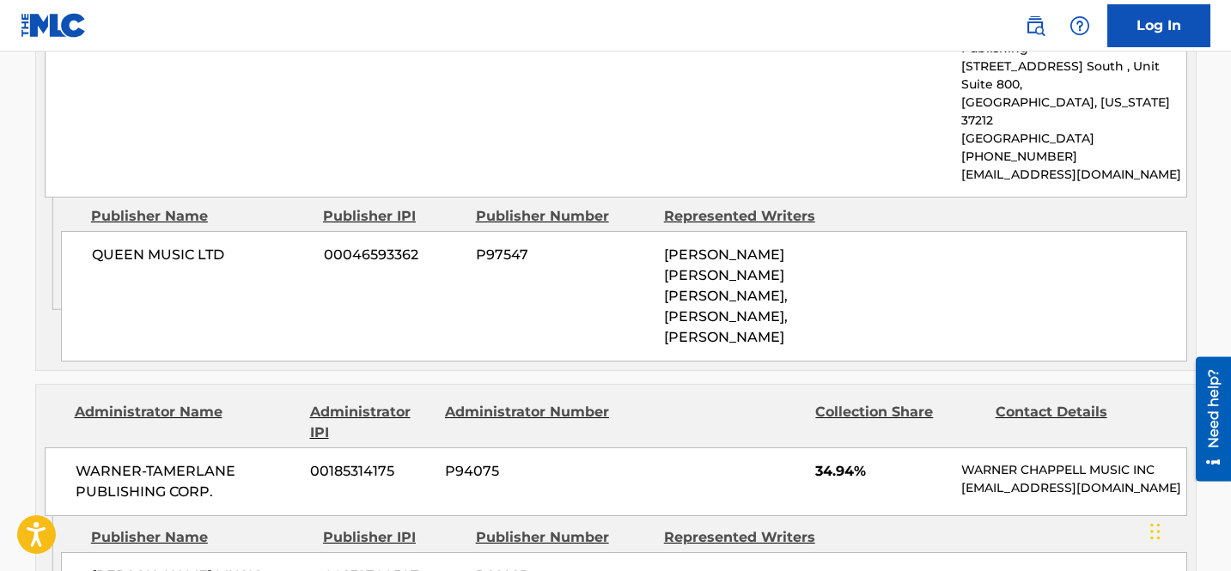
scroll to position [2845, 0]
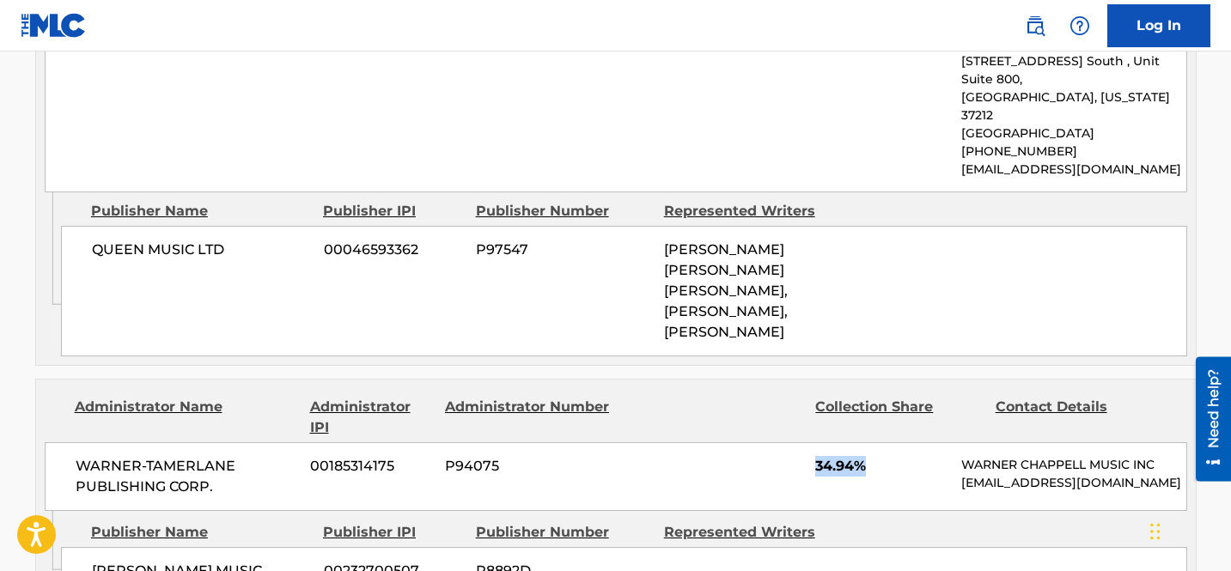
drag, startPoint x: 813, startPoint y: 331, endPoint x: 876, endPoint y: 331, distance: 62.7
click at [874, 442] on div "WARNER-[PERSON_NAME] PUBLISHING CORP. 00185314175 P94075 34.94% [PERSON_NAME] M…" at bounding box center [616, 476] width 1143 height 69
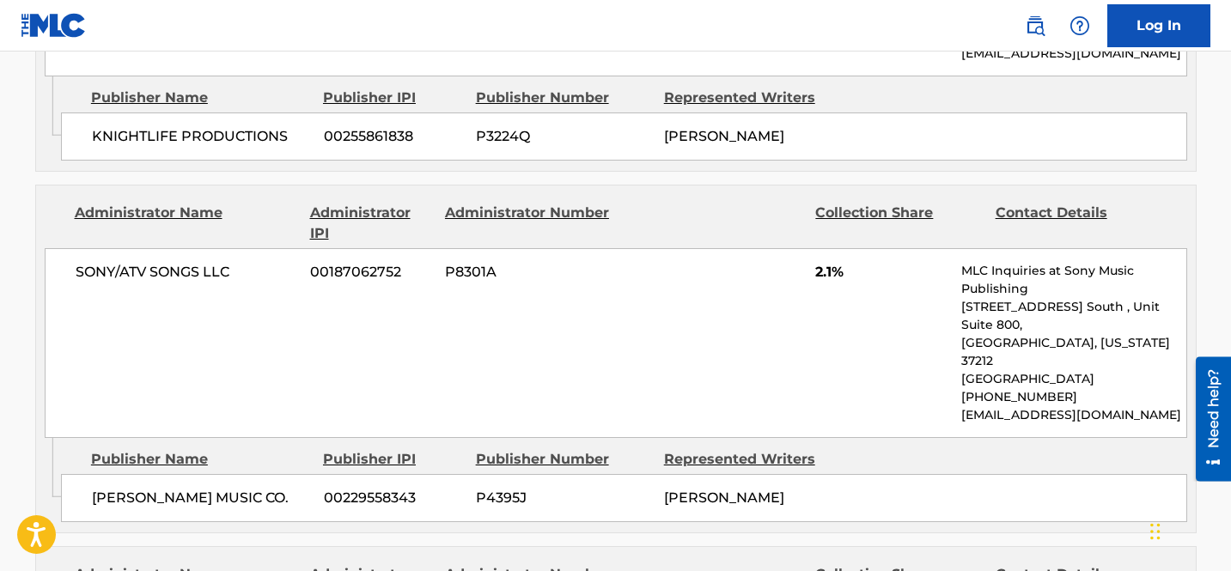
scroll to position [2249, 0]
